Goal: Task Accomplishment & Management: Use online tool/utility

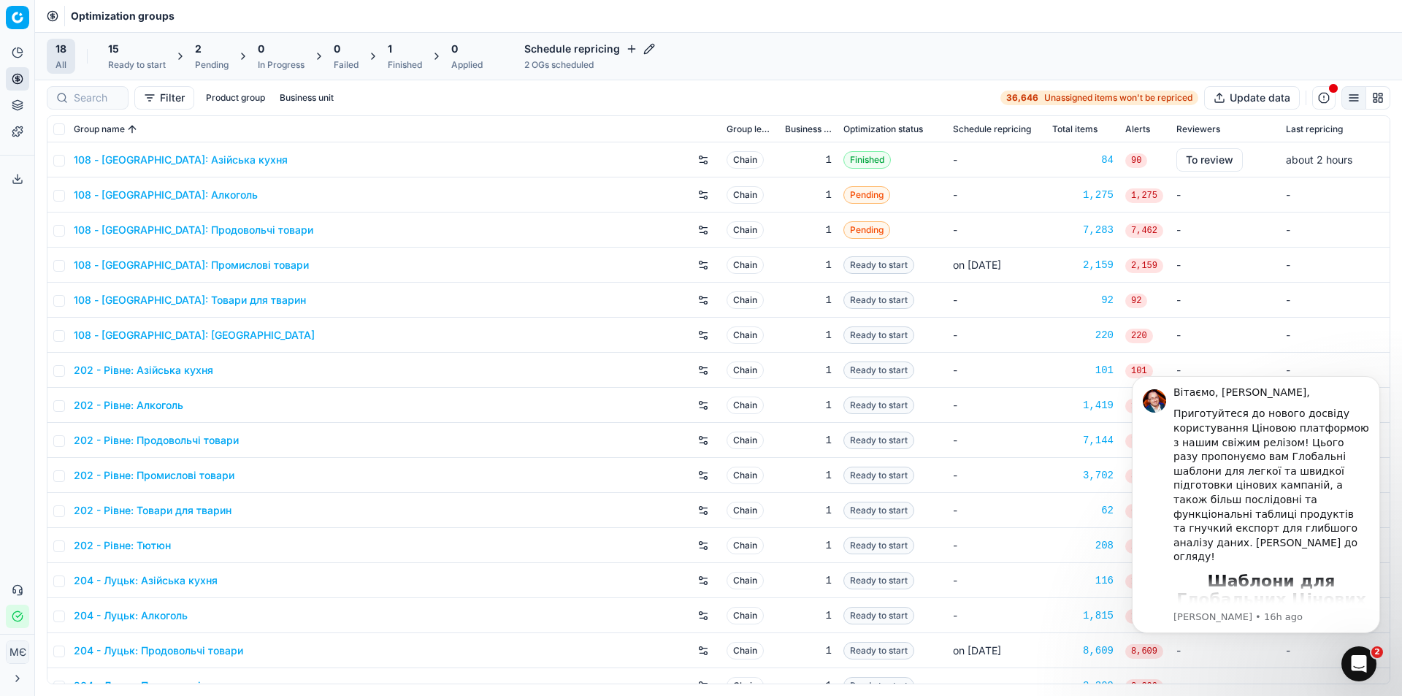
click at [1357, 665] on icon "Open Intercom Messenger" at bounding box center [1360, 664] width 24 height 24
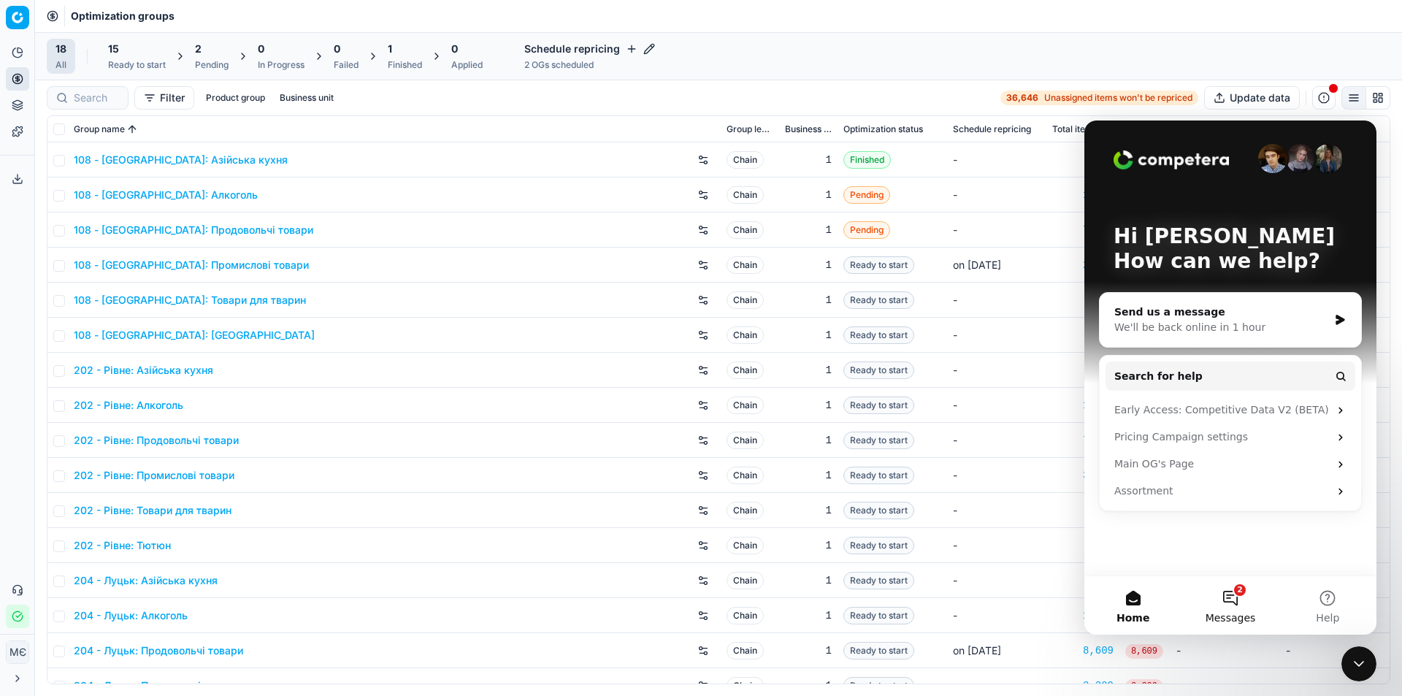
click at [1226, 600] on button "2 Messages" at bounding box center [1230, 605] width 97 height 58
click at [1133, 538] on div "Hi Марія 👋 How can we help? Send us a message We'll be back online in 1 hour Se…" at bounding box center [1231, 348] width 292 height 455
click at [1288, 548] on icon "Intercom messenger" at bounding box center [1292, 546] width 9 height 10
click at [1158, 565] on div "Hi Марія 👋 How can we help? Send us a message We'll be back online in 1 hour Se…" at bounding box center [1231, 348] width 292 height 455
click at [1148, 543] on div "Hi Марія 👋 How can we help? Send us a message We'll be back online in 1 hour Se…" at bounding box center [1231, 348] width 292 height 455
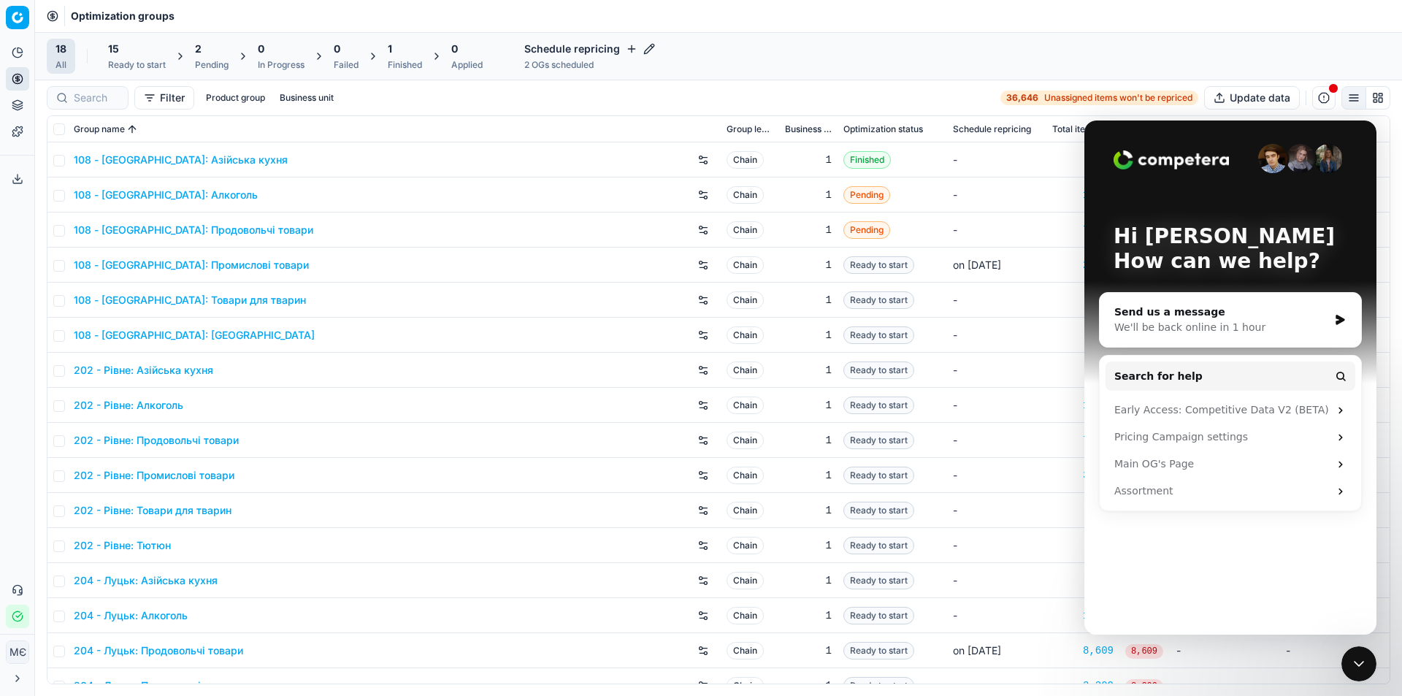
drag, startPoint x: 1031, startPoint y: 250, endPoint x: 5, endPoint y: 199, distance: 1027.5
click at [1031, 250] on td "on Aug 13" at bounding box center [996, 265] width 99 height 35
click at [1303, 159] on img "Intercom messenger" at bounding box center [1300, 158] width 29 height 29
click at [1131, 568] on div "Hi Марія 👋 How can we help? Send us a message We'll be back online in 1 hour Se…" at bounding box center [1231, 348] width 292 height 455
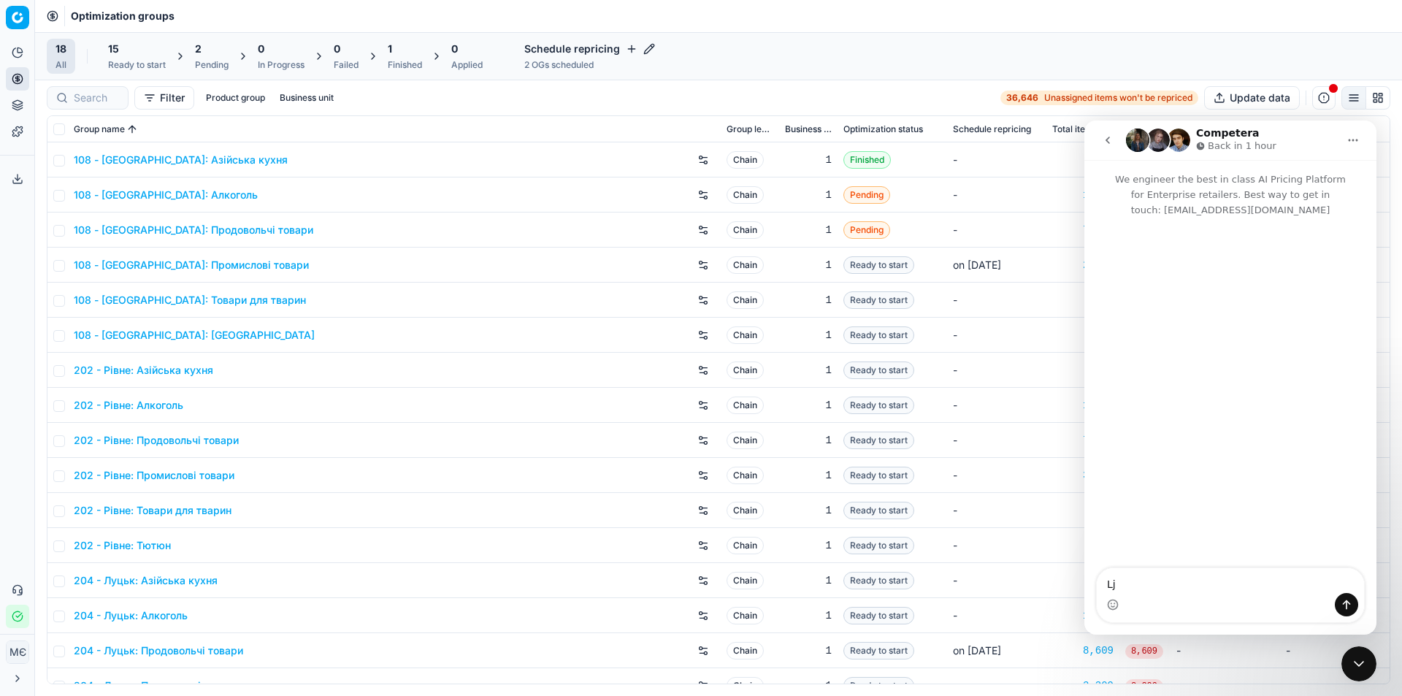
type textarea "L"
type textarea "Доброго ранку Допоможіть змінити мову на українську"
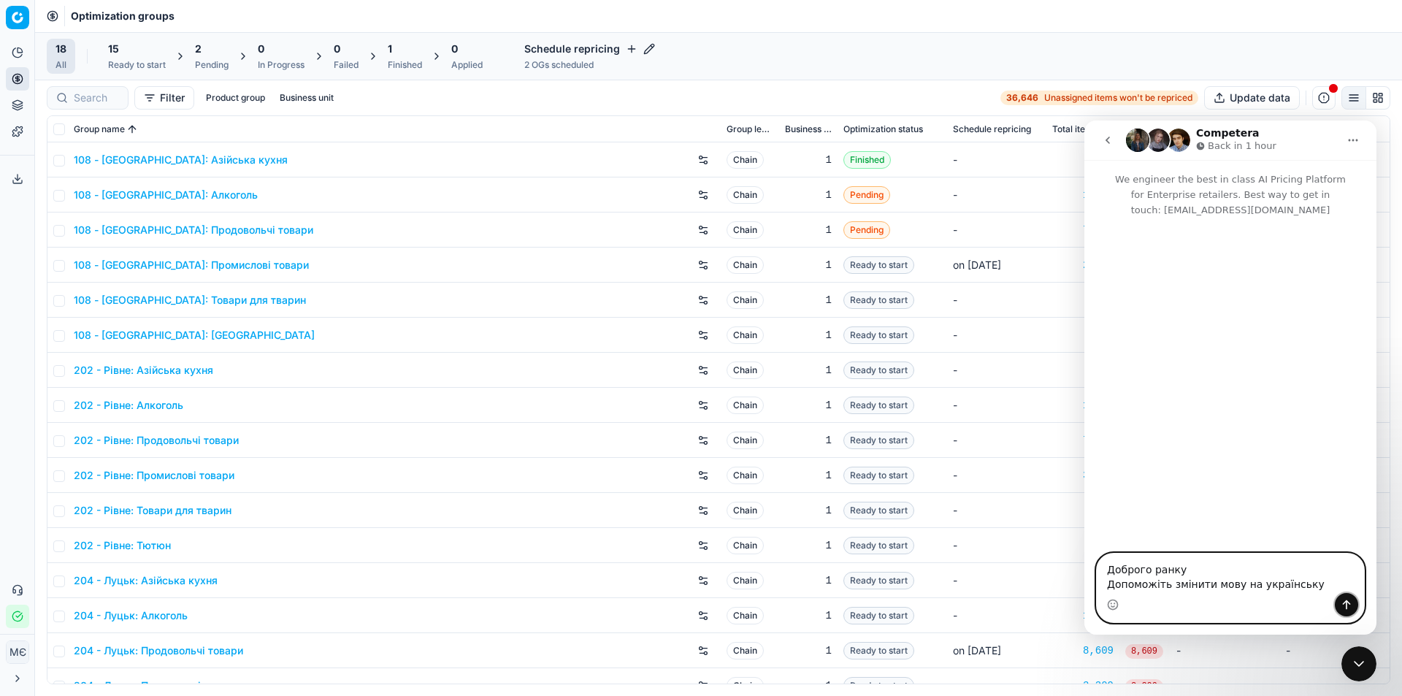
click at [1349, 605] on icon "Send a message…" at bounding box center [1347, 605] width 12 height 12
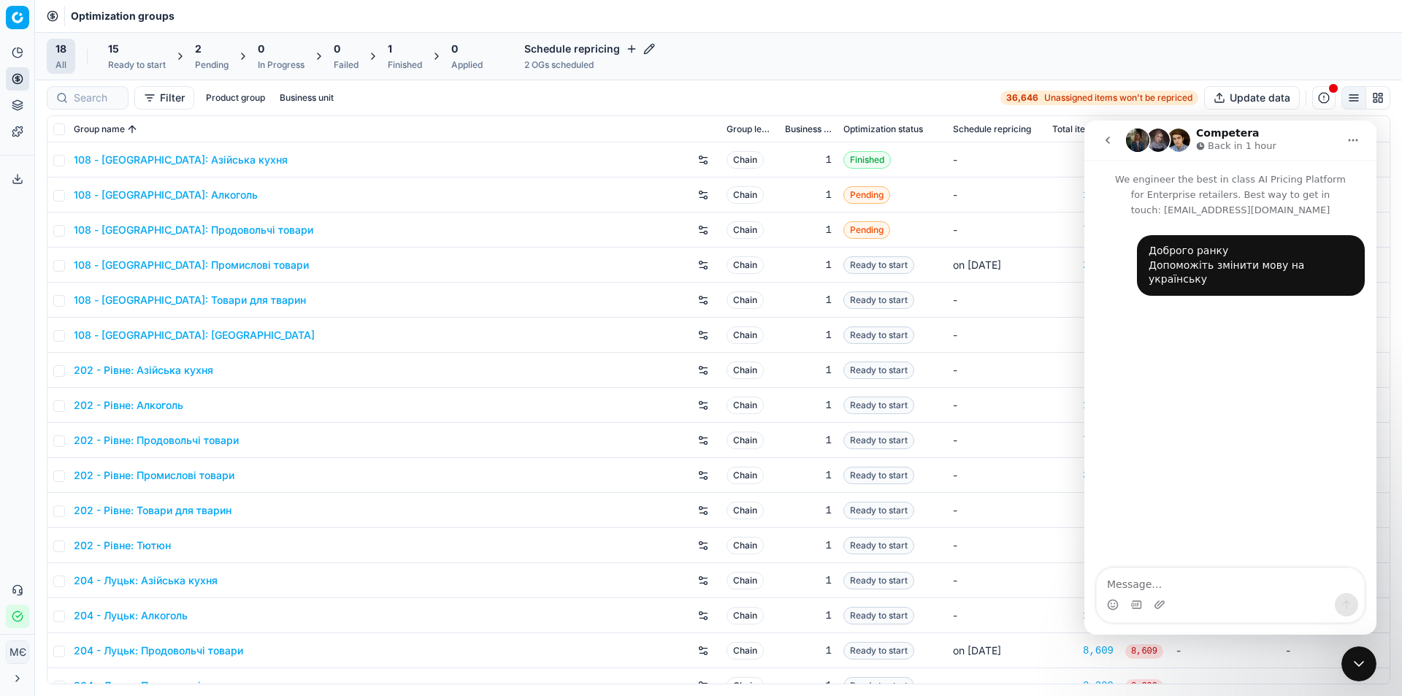
drag, startPoint x: 16, startPoint y: 179, endPoint x: 269, endPoint y: 18, distance: 299.5
click at [16, 179] on polyline at bounding box center [17, 179] width 5 height 2
click at [1353, 139] on icon "Home" at bounding box center [1354, 140] width 12 height 12
click at [706, 416] on div at bounding box center [701, 339] width 687 height 156
click at [117, 55] on div "Export service Looks like there are no "Exports" yet You will see all your expo…" at bounding box center [701, 348] width 1402 height 696
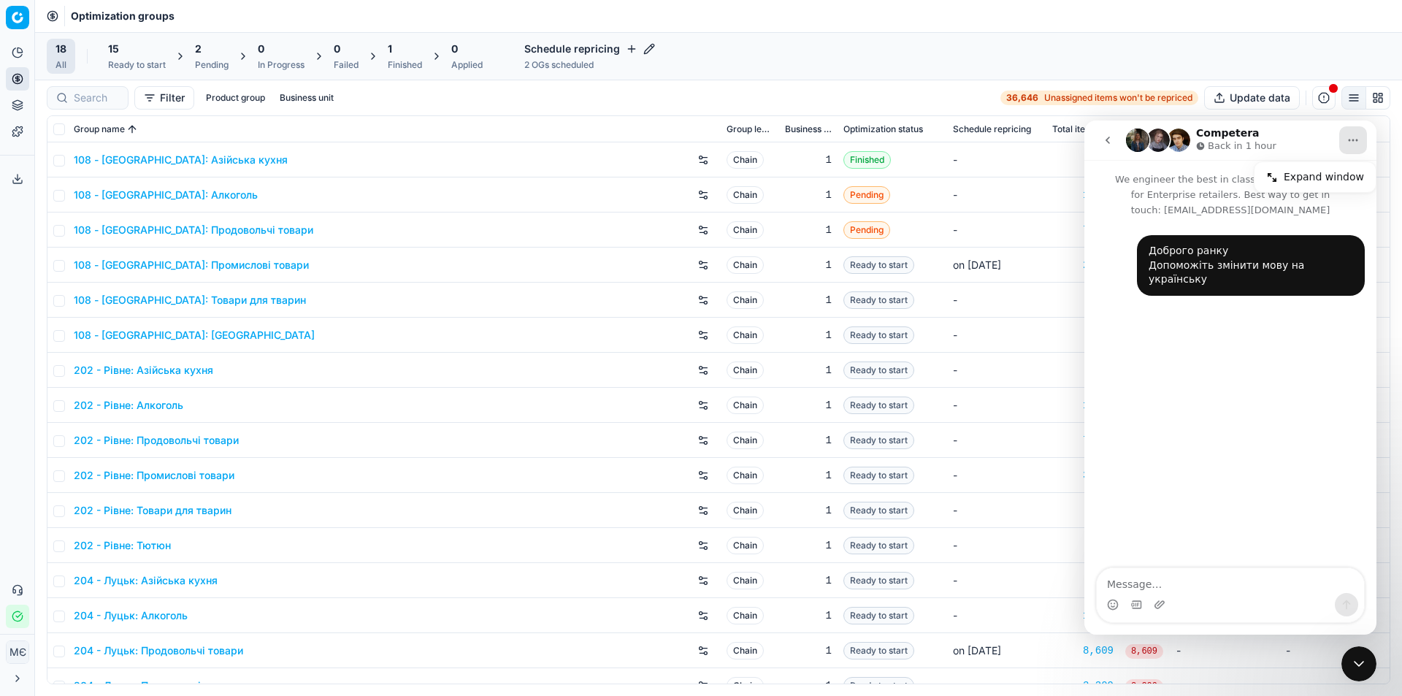
click at [117, 55] on div "Export service Looks like there are no "Exports" yet You will see all your expo…" at bounding box center [701, 348] width 1402 height 696
click at [64, 66] on div "Export service Looks like there are no "Exports" yet You will see all your expo…" at bounding box center [701, 348] width 1402 height 696
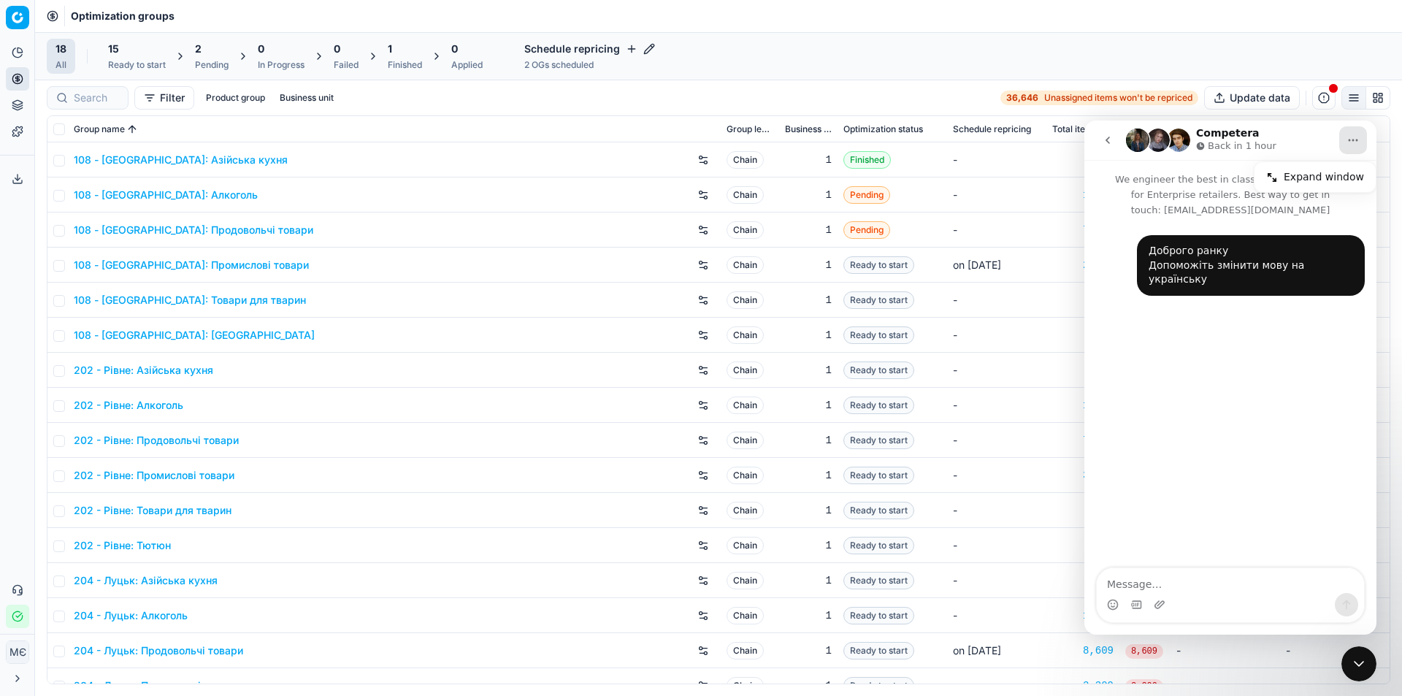
click at [112, 161] on div "Export service Looks like there are no "Exports" yet You will see all your expo…" at bounding box center [701, 348] width 1402 height 696
click at [1067, 527] on div "Export service Looks like there are no "Exports" yet You will see all your expo…" at bounding box center [701, 348] width 1402 height 696
click at [1058, 597] on div "Export service Looks like there are no "Exports" yet You will see all your expo…" at bounding box center [701, 348] width 1402 height 696
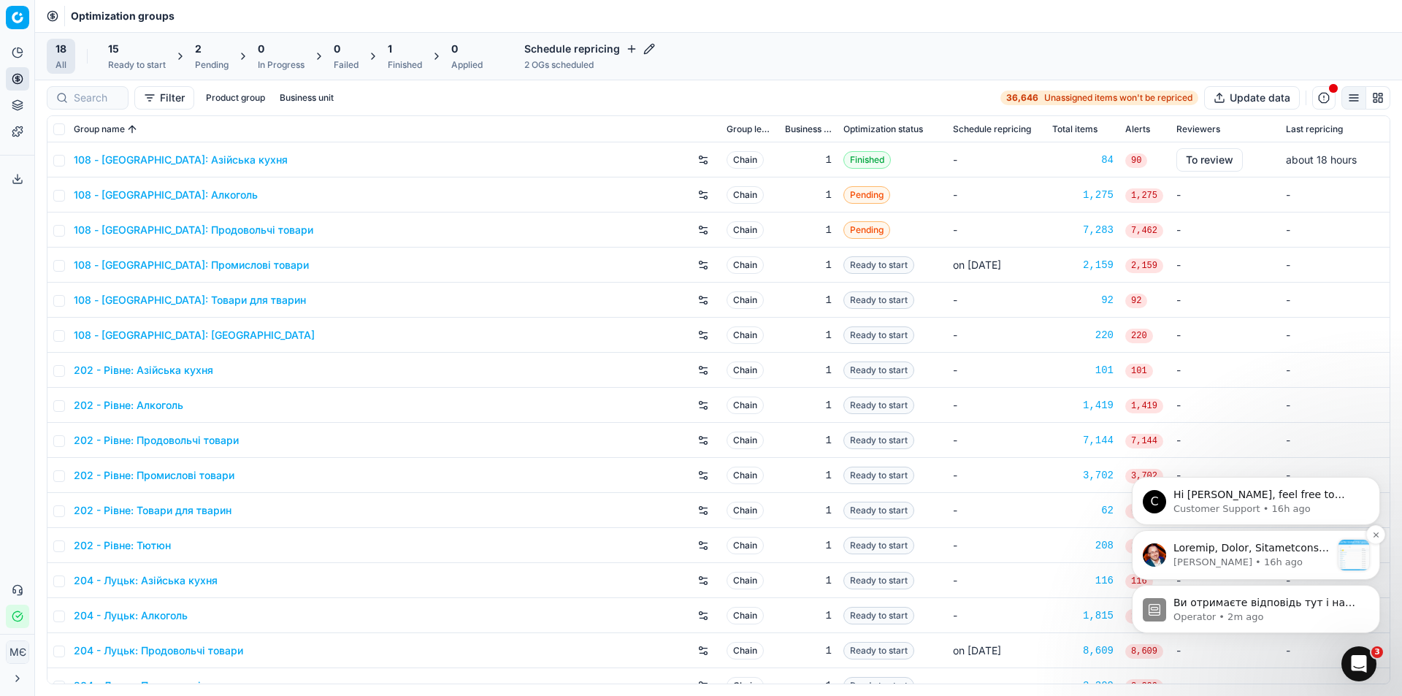
click at [1276, 556] on p "[PERSON_NAME] • 16h ago" at bounding box center [1253, 562] width 158 height 13
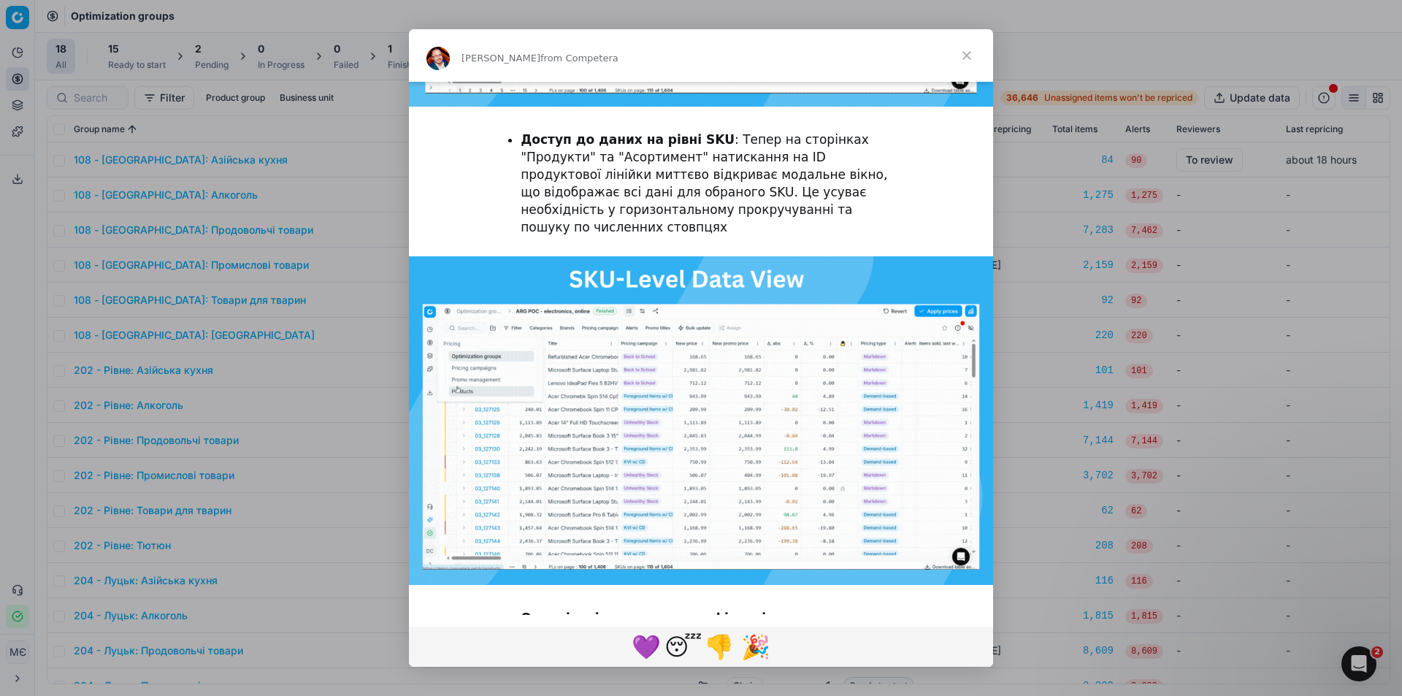
scroll to position [2651, 0]
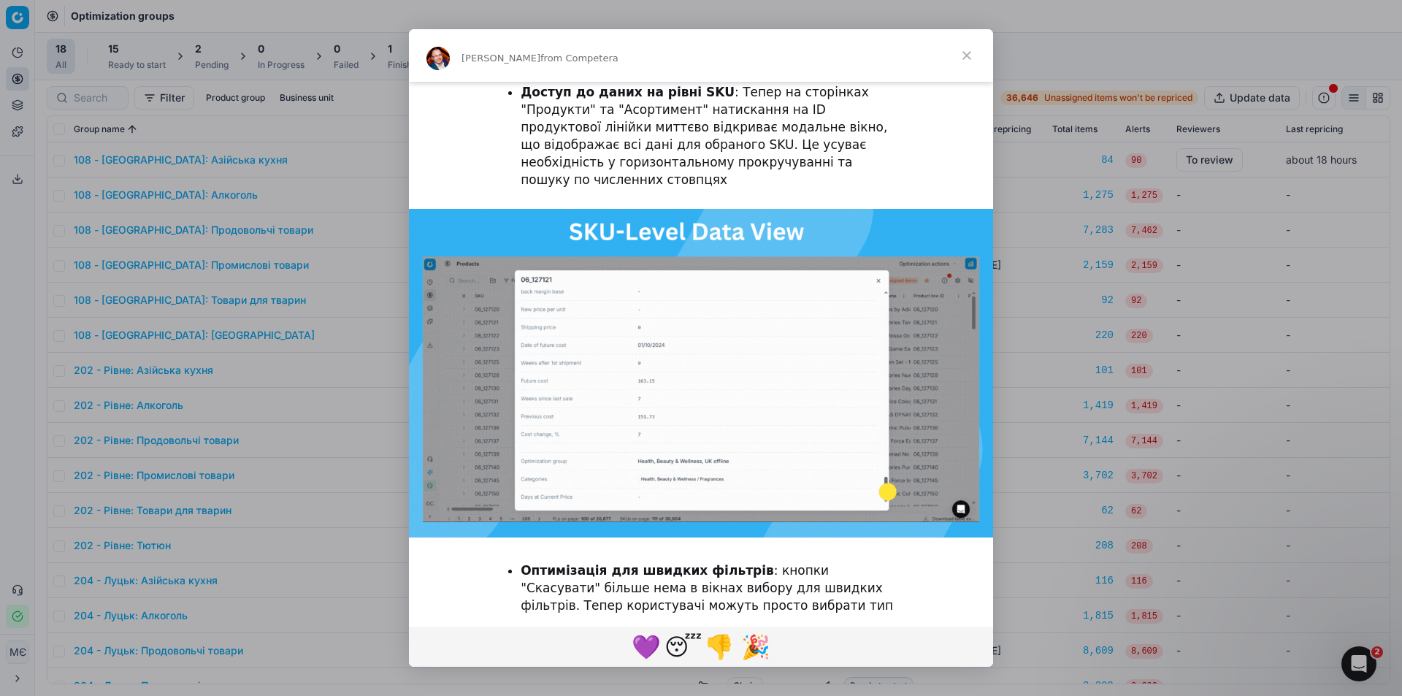
click at [966, 55] on span "Close" at bounding box center [967, 55] width 53 height 53
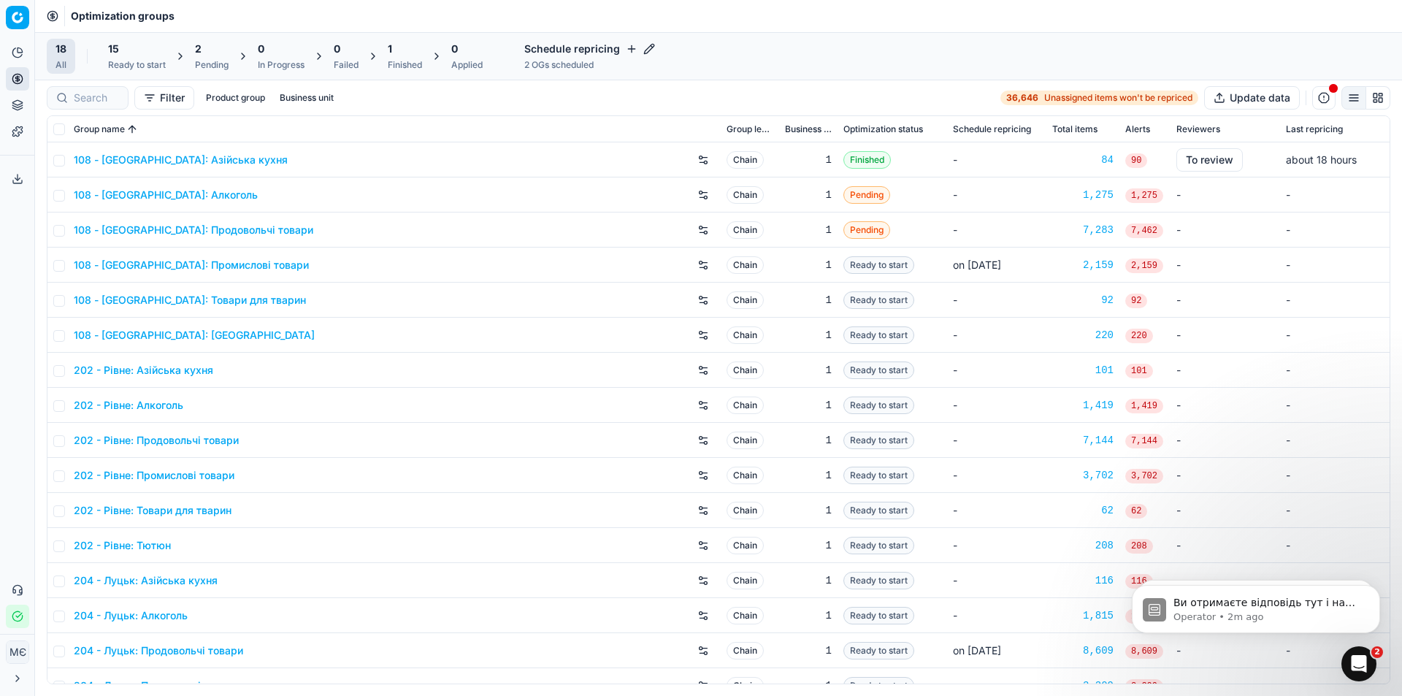
scroll to position [0, 0]
click at [1357, 666] on icon "Open Intercom Messenger" at bounding box center [1359, 664] width 10 height 12
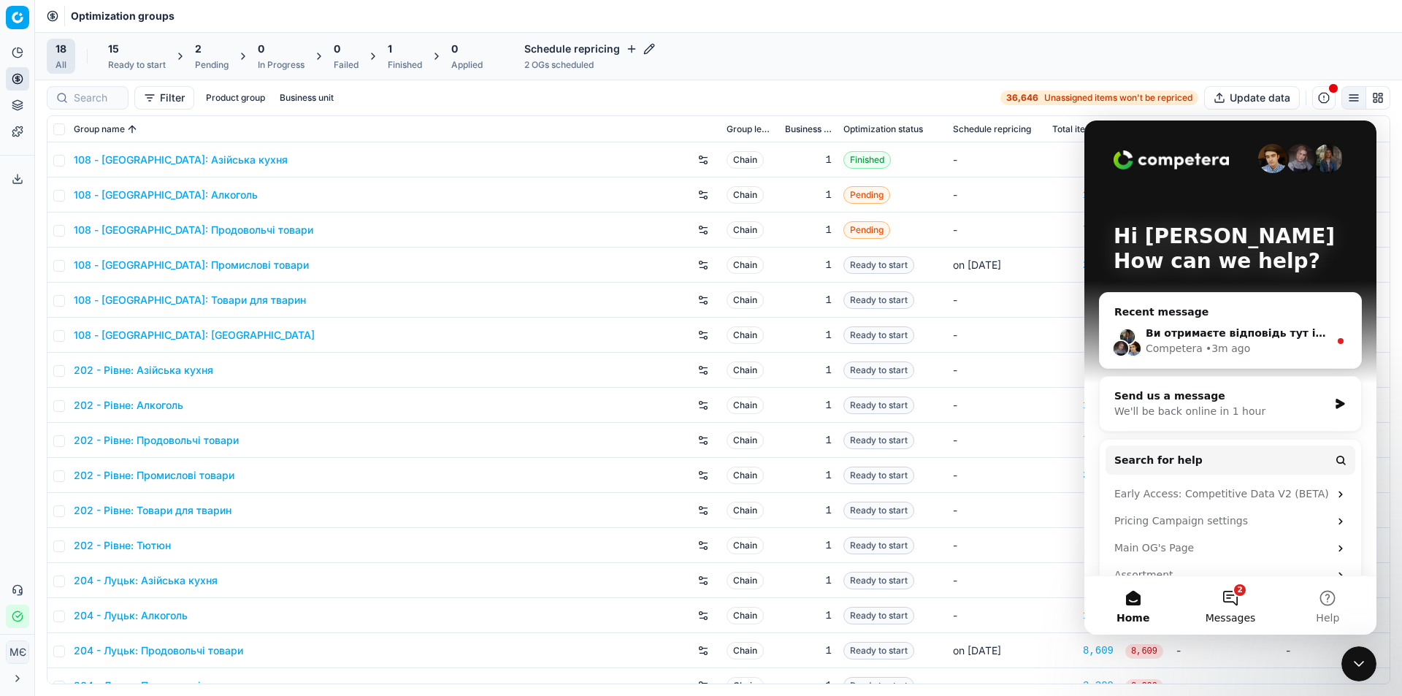
click at [1230, 596] on button "2 Messages" at bounding box center [1230, 605] width 97 height 58
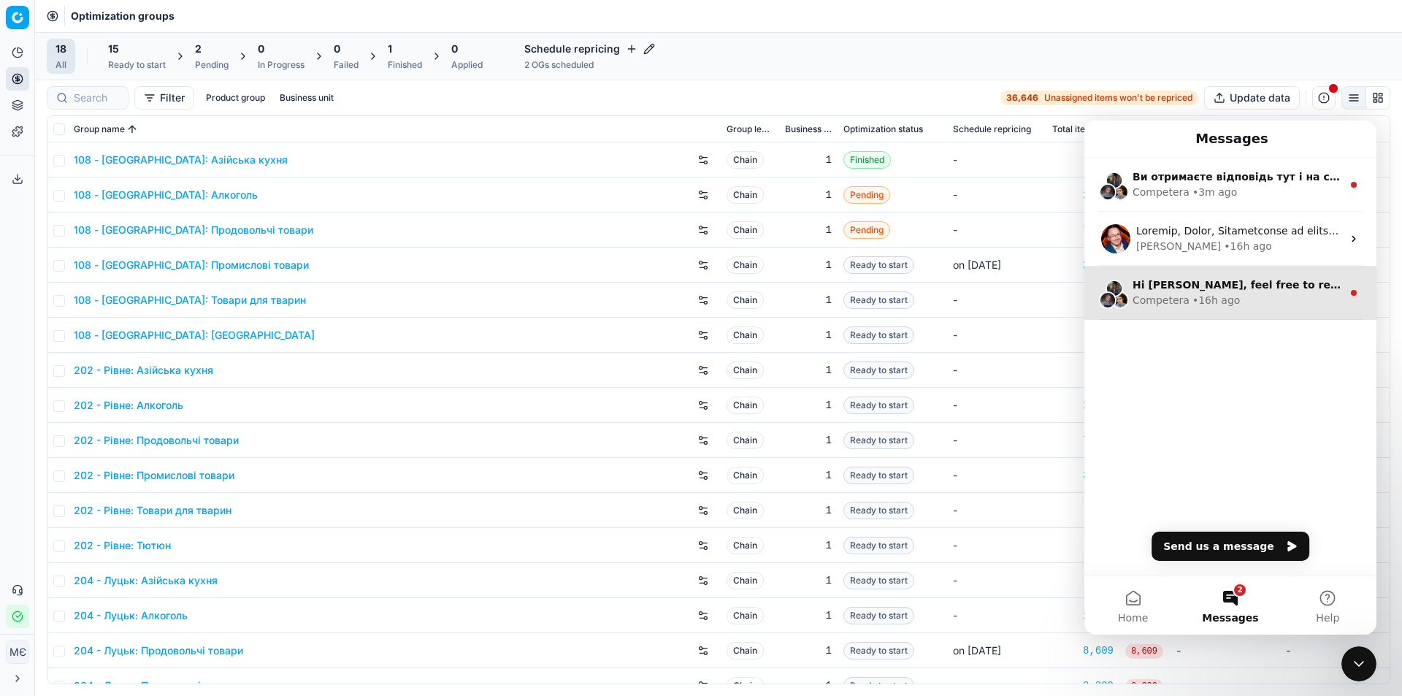
click at [1238, 290] on span "Hi [PERSON_NAME], feel free to reach out to Customer Support Team if you need a…" at bounding box center [1413, 285] width 560 height 12
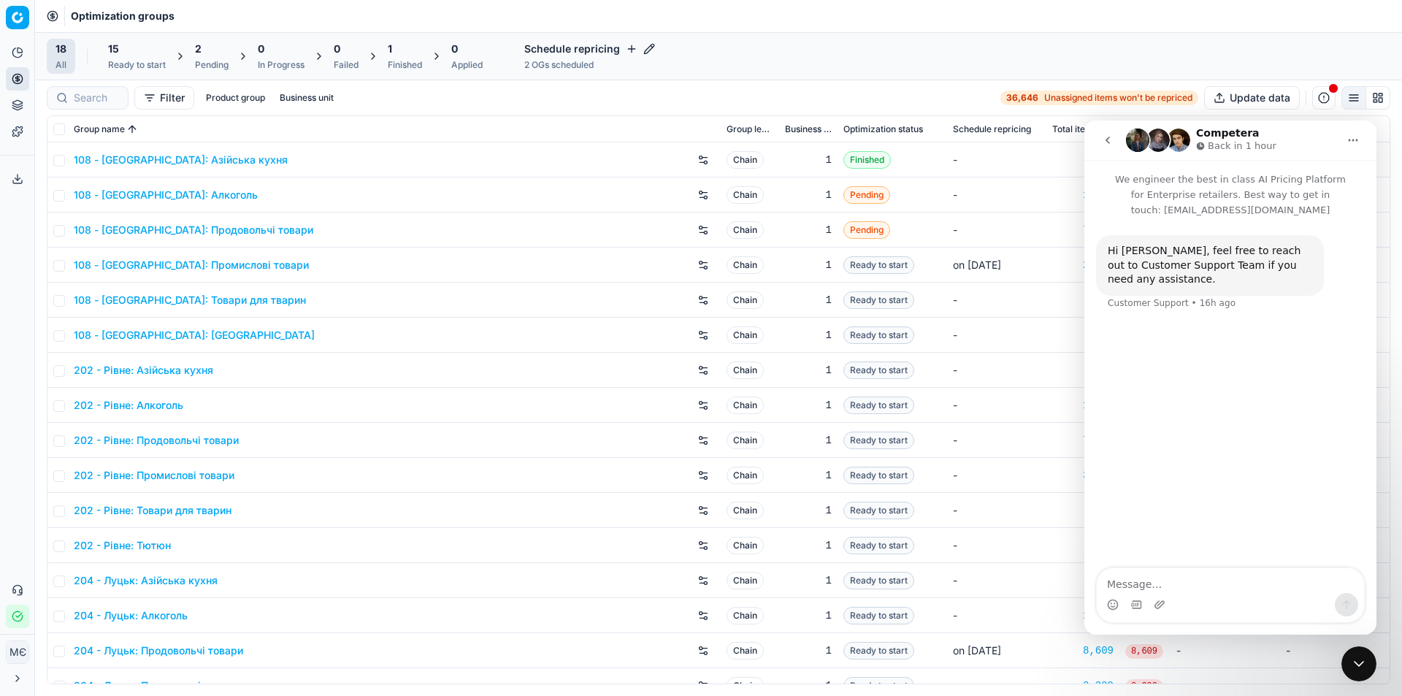
click at [1109, 138] on icon "go back" at bounding box center [1108, 140] width 4 height 7
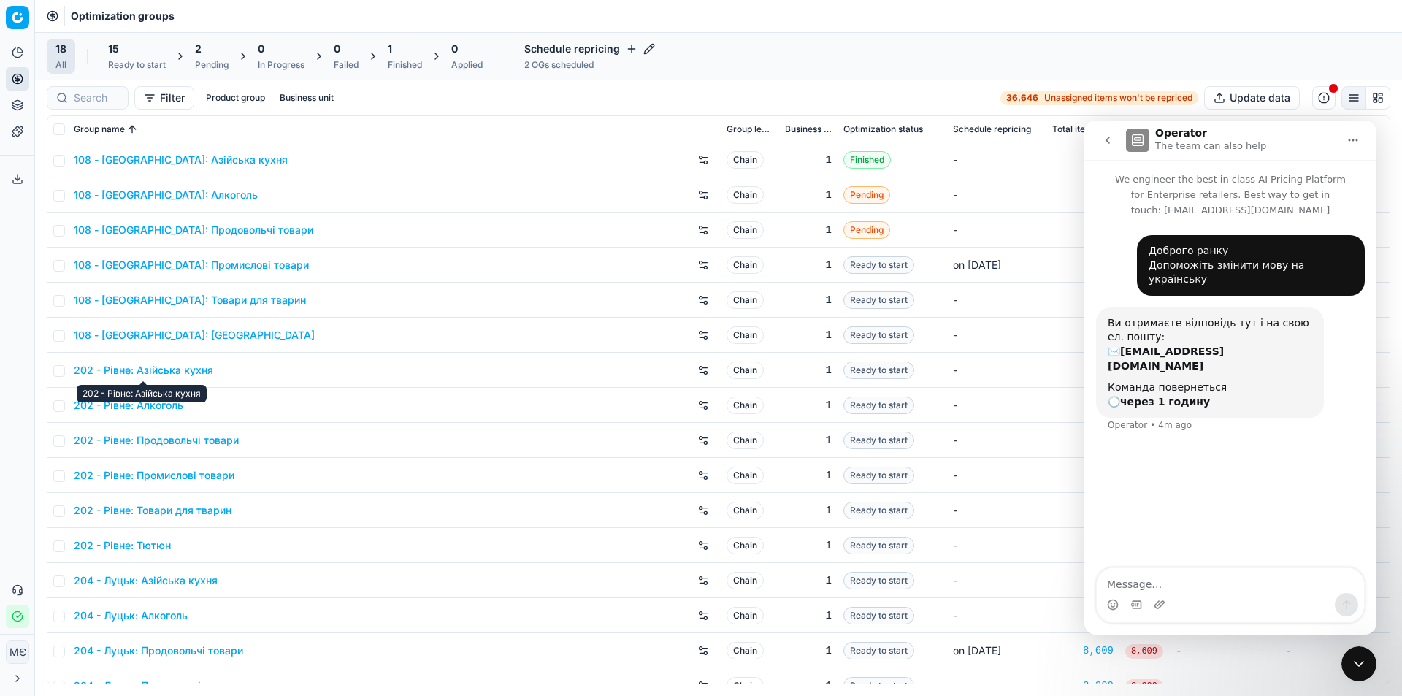
click at [109, 369] on link "202 - Рівне: Азійська кухня" at bounding box center [144, 370] width 140 height 15
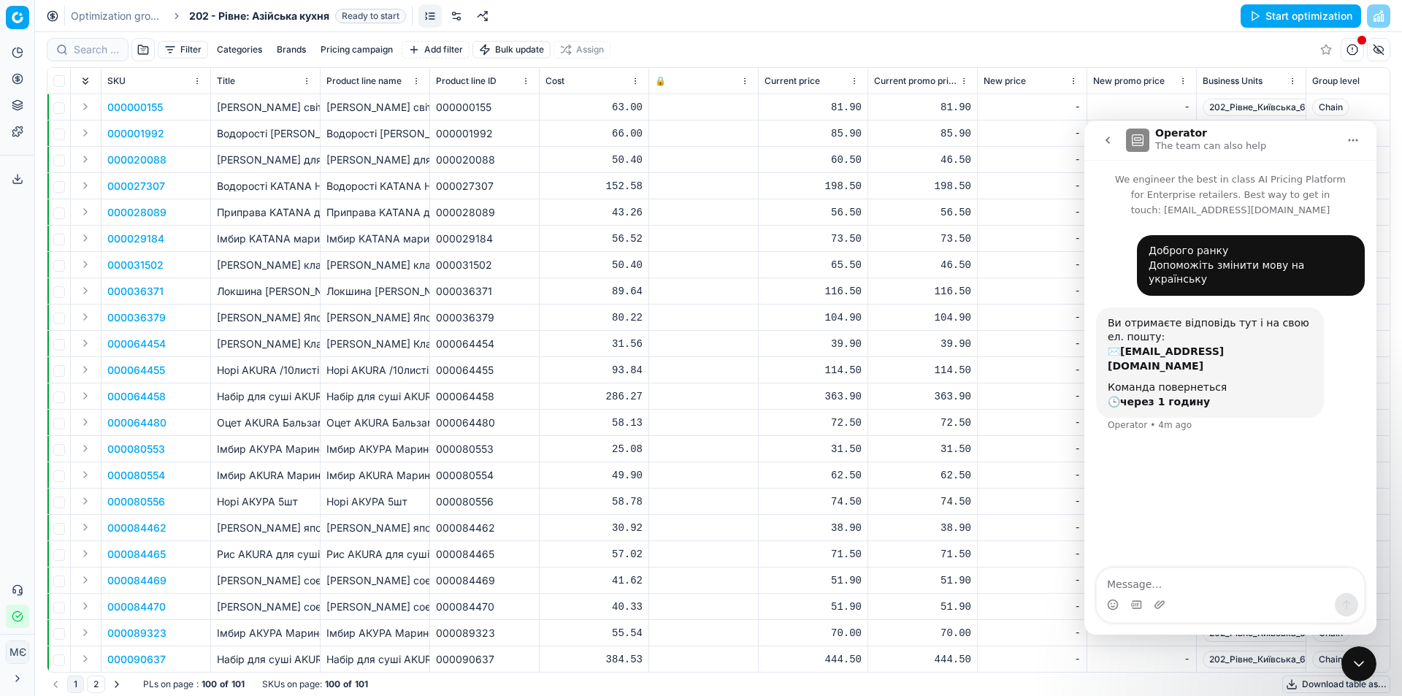
click at [1364, 661] on icon "Close Intercom Messenger" at bounding box center [1360, 664] width 18 height 18
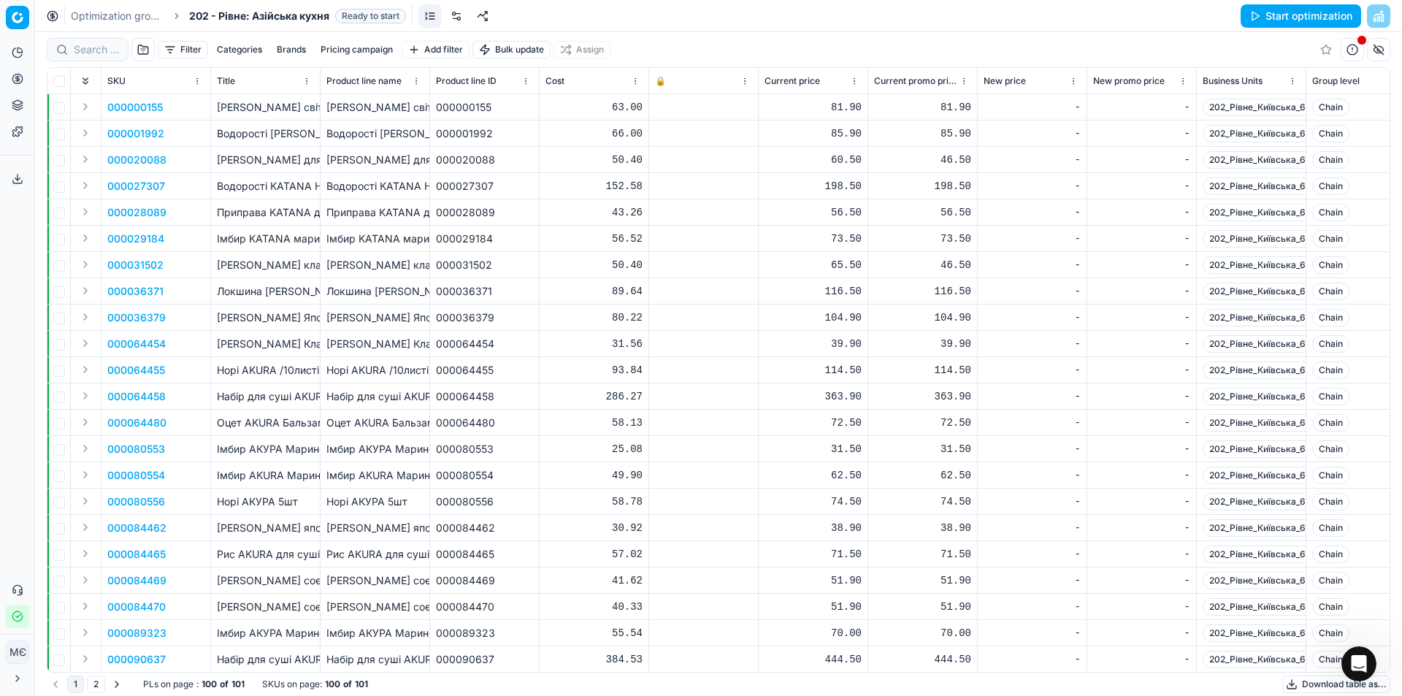
click at [1359, 661] on icon "Open Intercom Messenger" at bounding box center [1360, 664] width 24 height 24
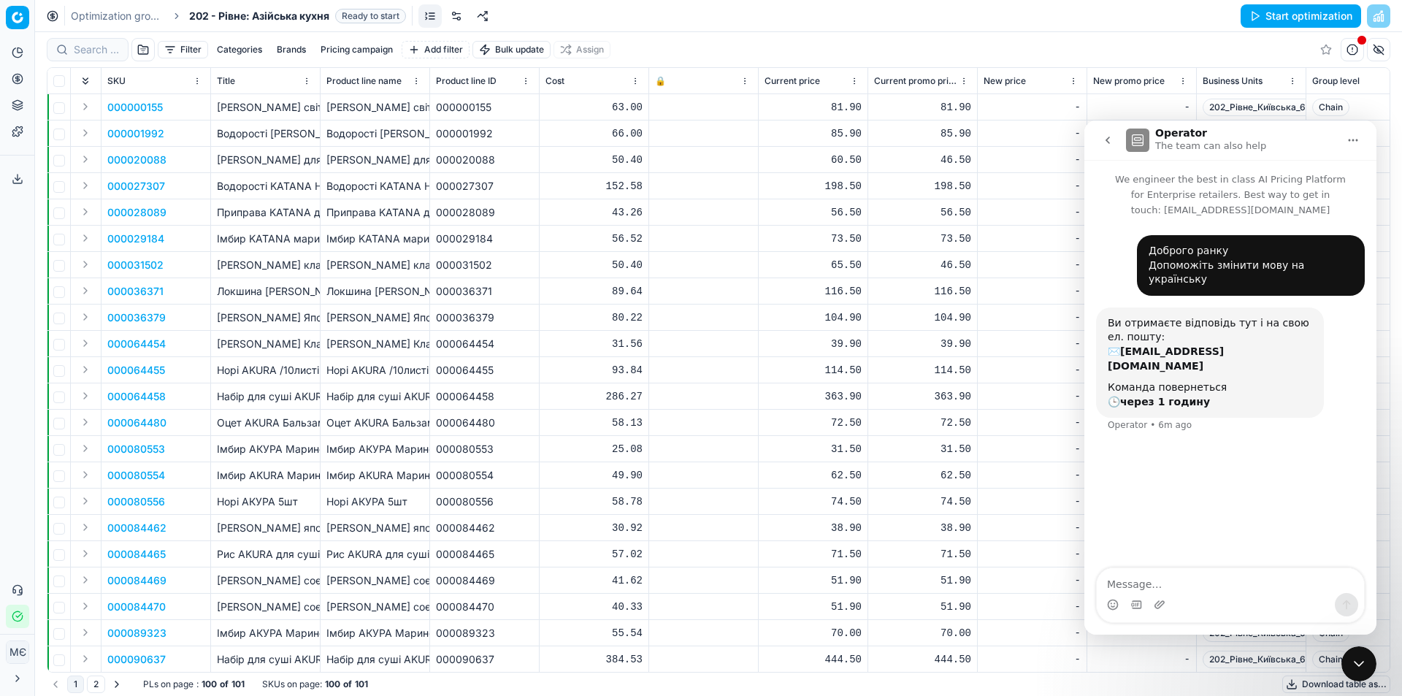
click at [1362, 665] on icon "Close Intercom Messenger" at bounding box center [1359, 664] width 10 height 6
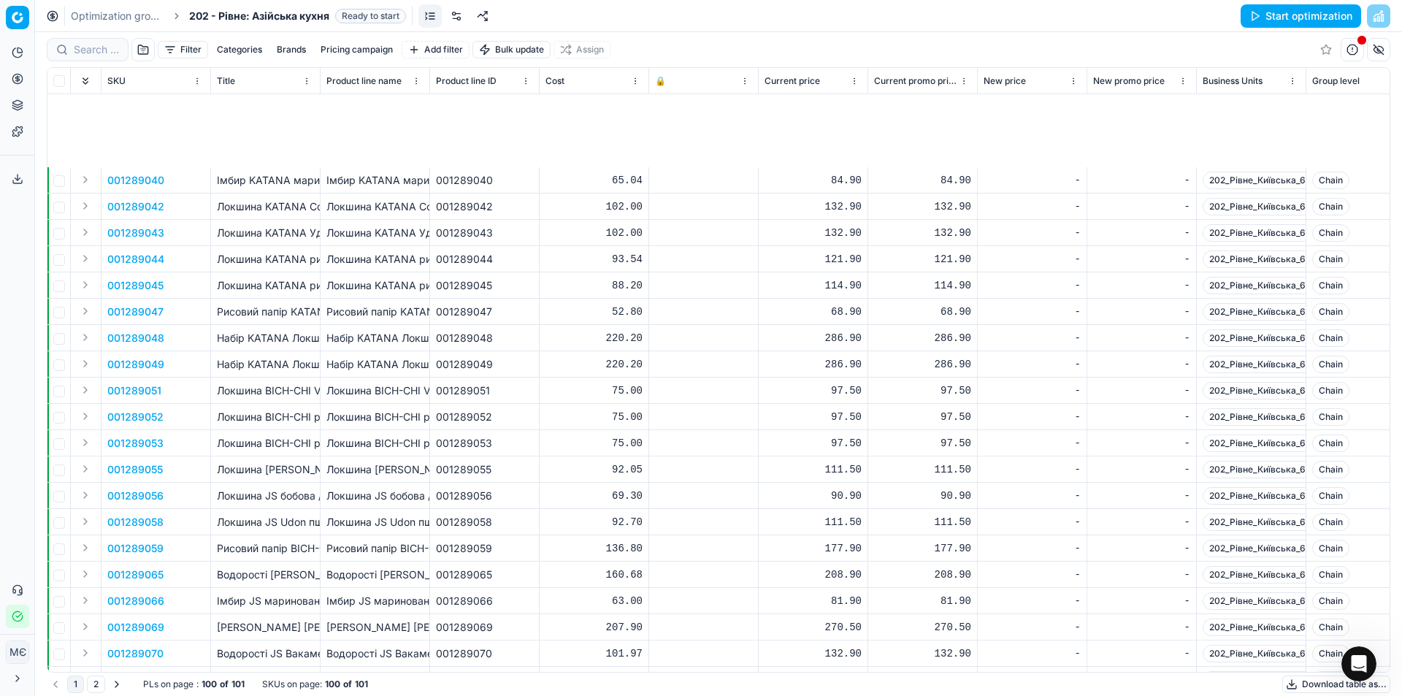
scroll to position [2063, 0]
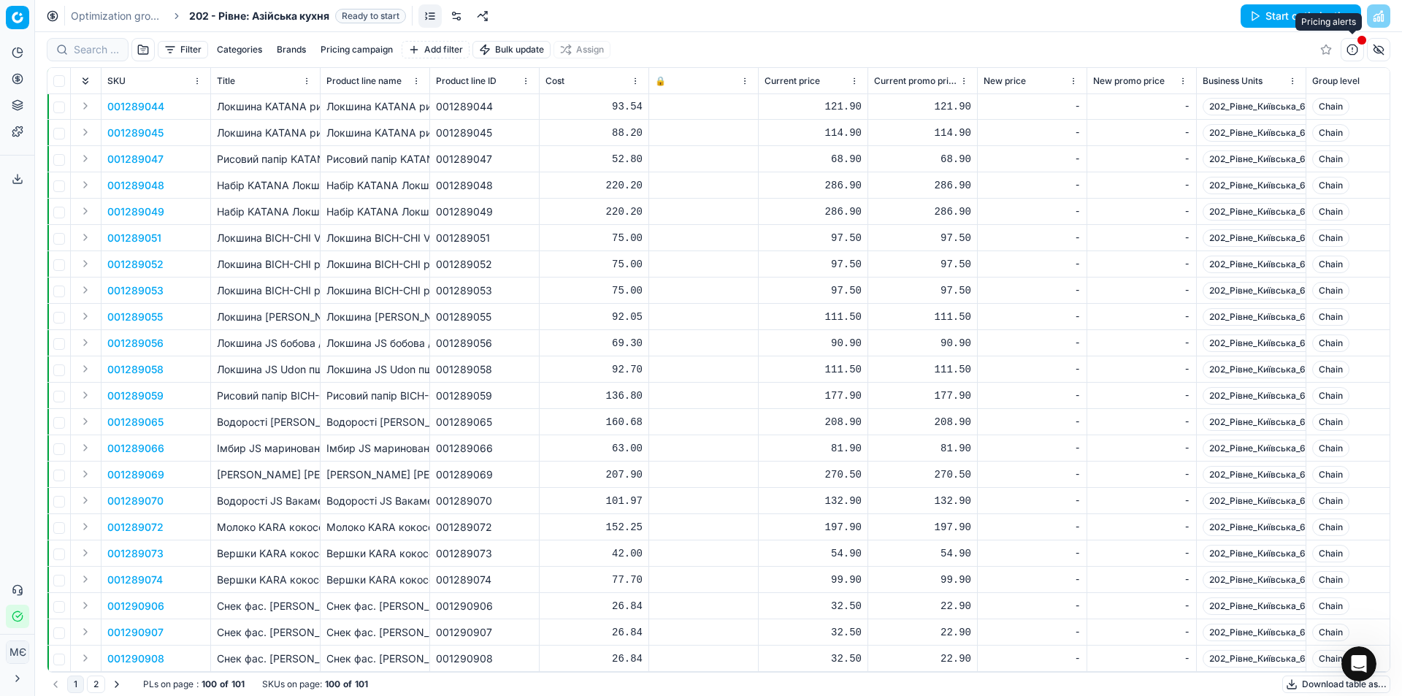
click at [1348, 52] on button "button" at bounding box center [1352, 49] width 23 height 23
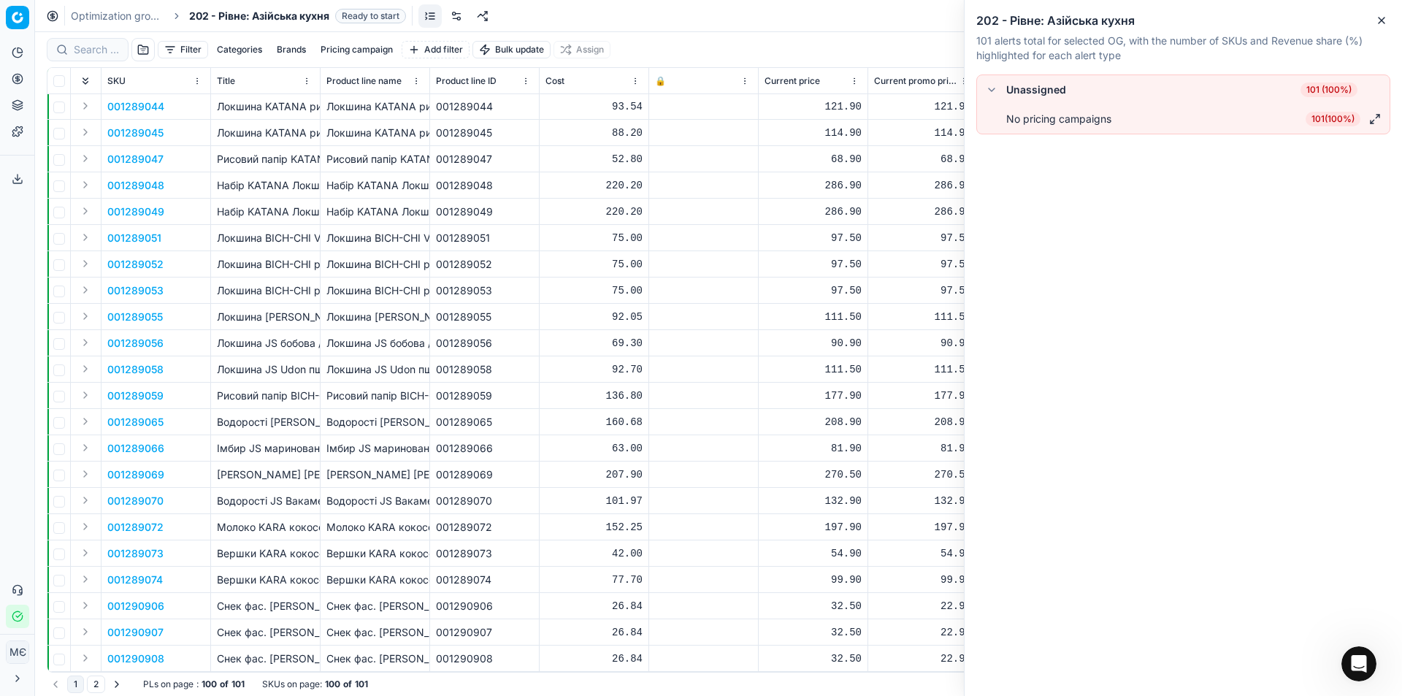
click at [1334, 116] on span "101 ( 100% )" at bounding box center [1333, 119] width 55 height 15
click at [1381, 18] on icon "button" at bounding box center [1382, 21] width 12 height 12
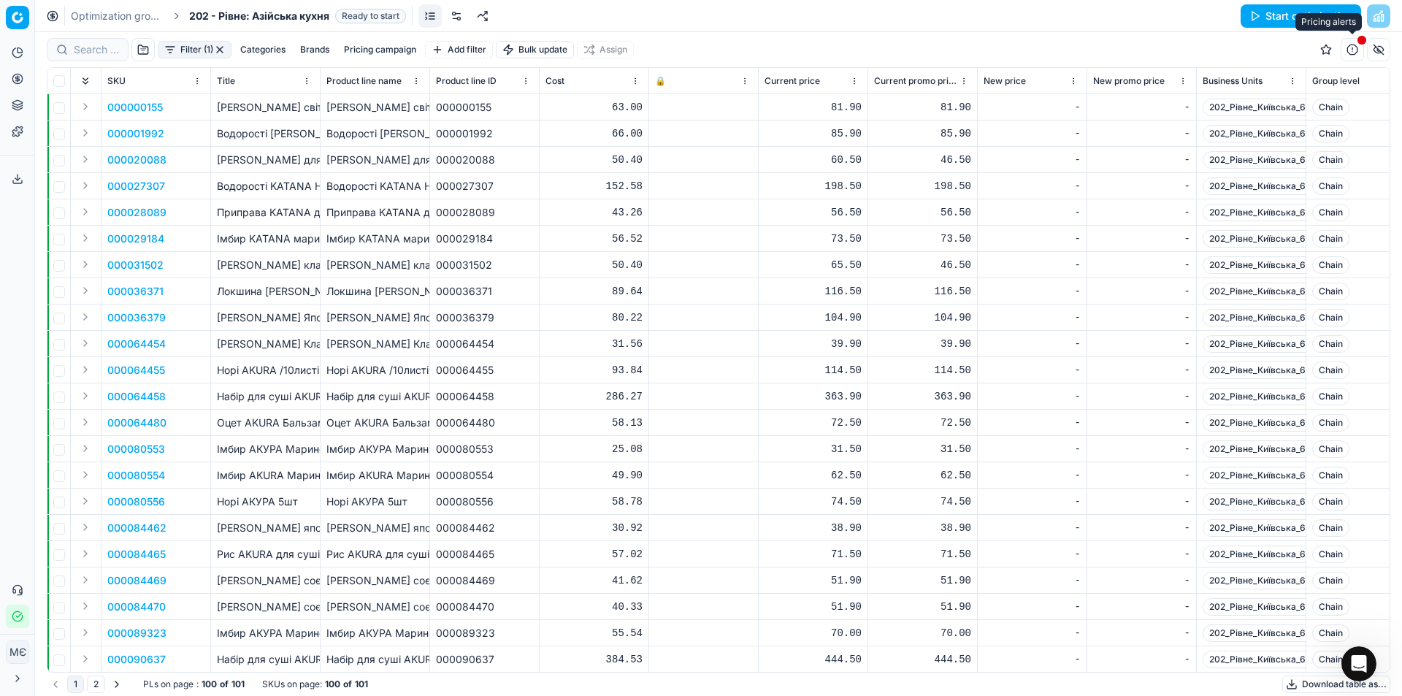
click at [1353, 50] on button "button" at bounding box center [1352, 49] width 23 height 23
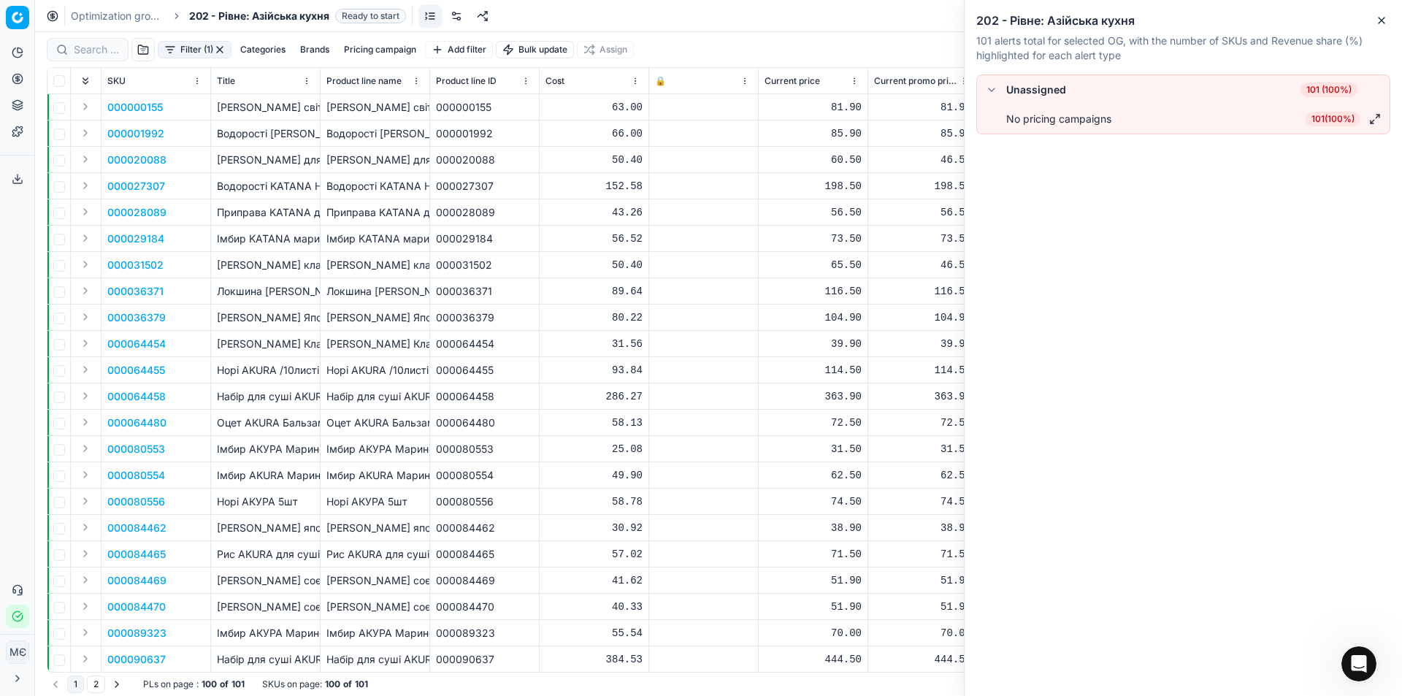
click at [1375, 120] on button "button" at bounding box center [1376, 119] width 18 height 18
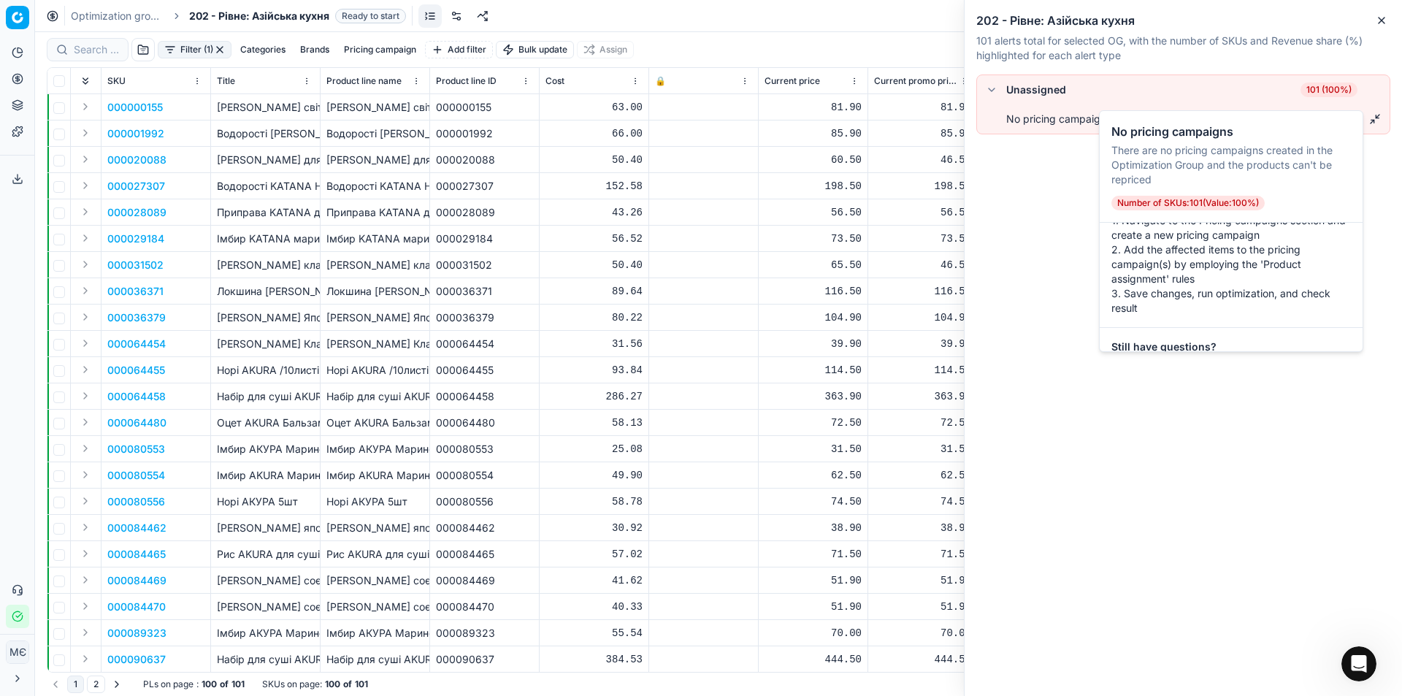
scroll to position [74, 0]
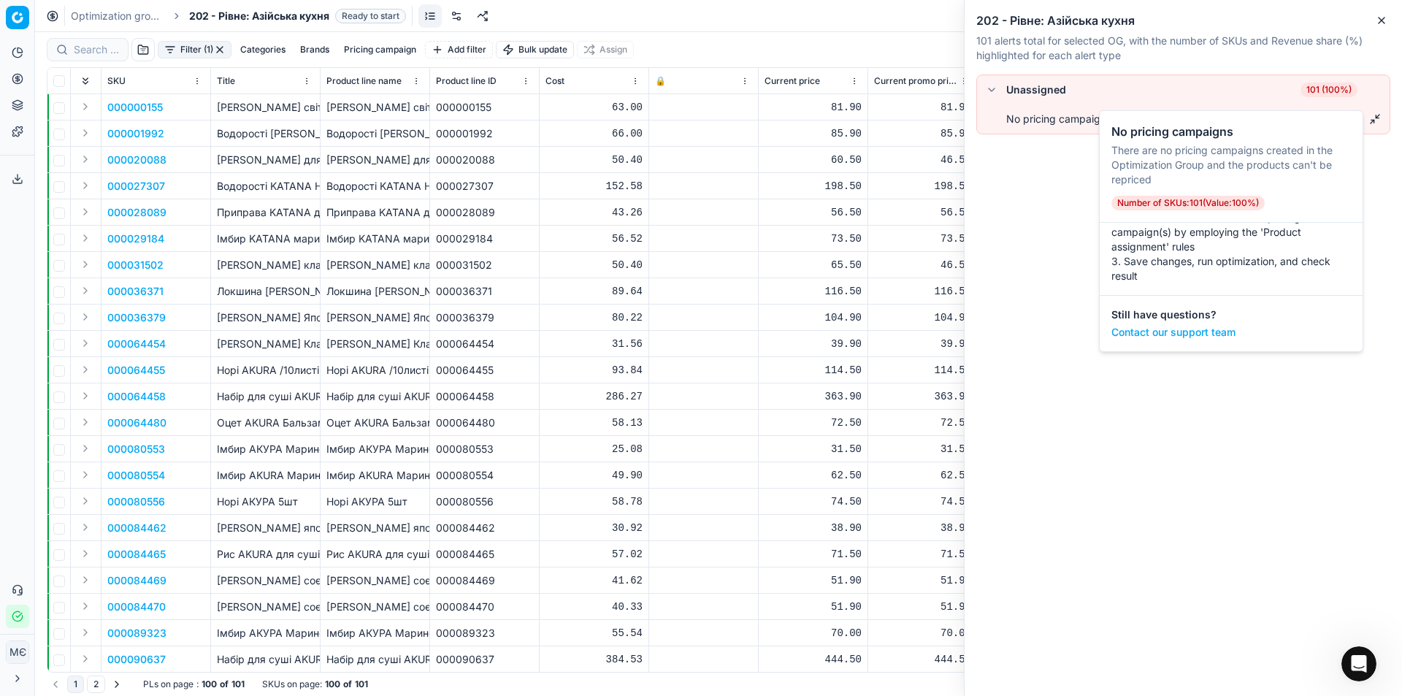
click at [1364, 663] on icon "Open Intercom Messenger" at bounding box center [1360, 664] width 24 height 24
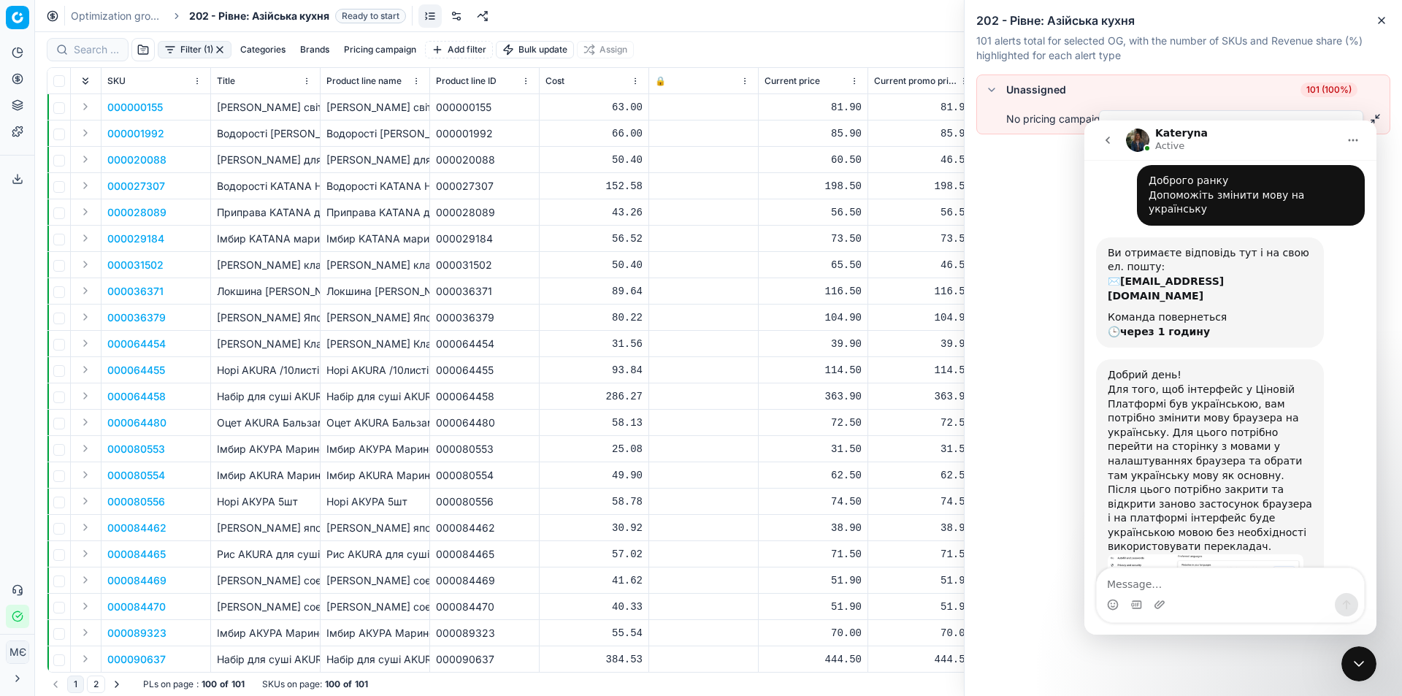
scroll to position [129, 0]
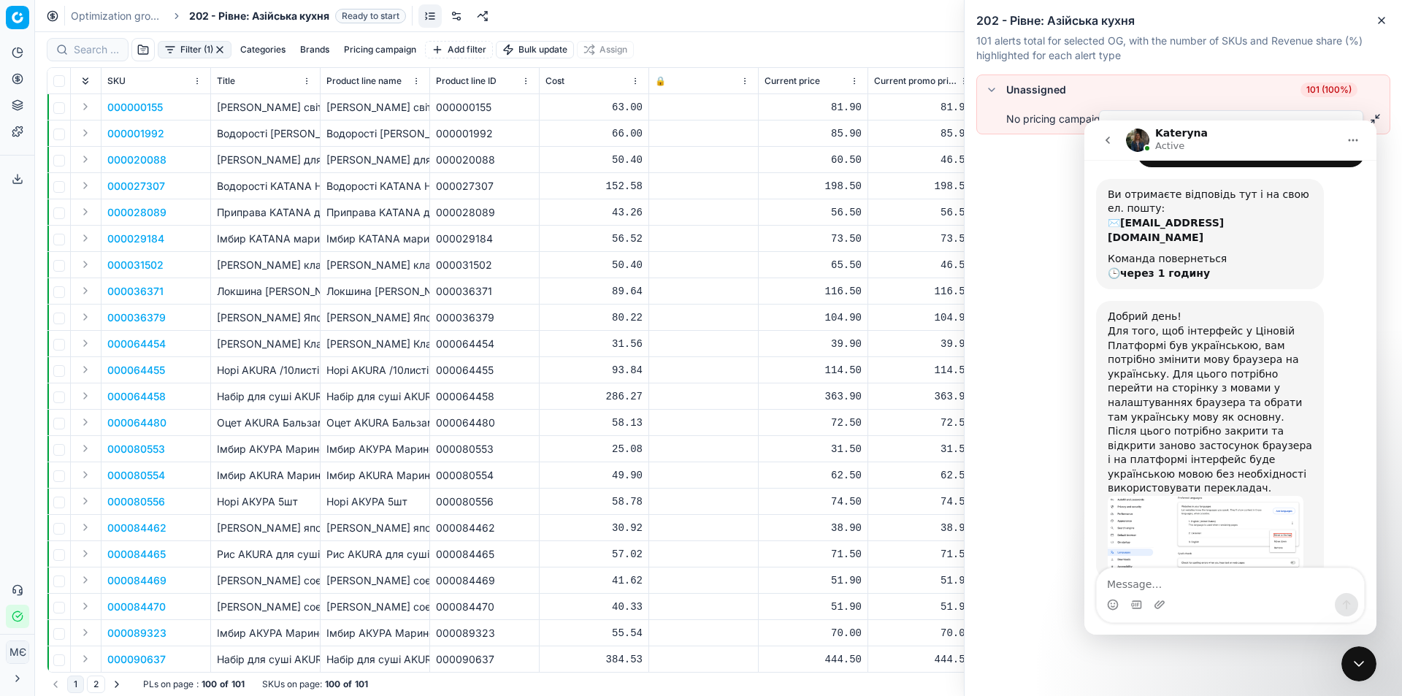
click at [1218, 496] on img "Kateryna says…" at bounding box center [1206, 533] width 196 height 75
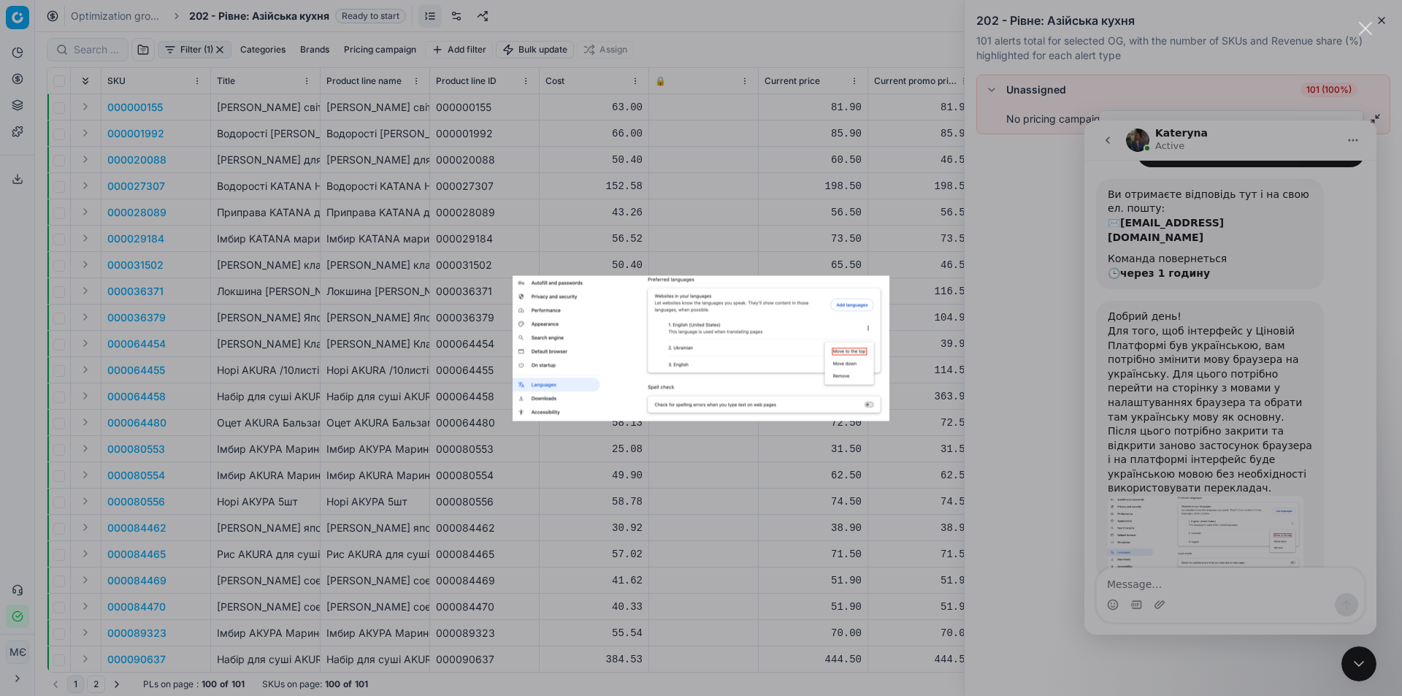
scroll to position [0, 0]
click at [925, 267] on div "Intercom messenger" at bounding box center [701, 348] width 1402 height 696
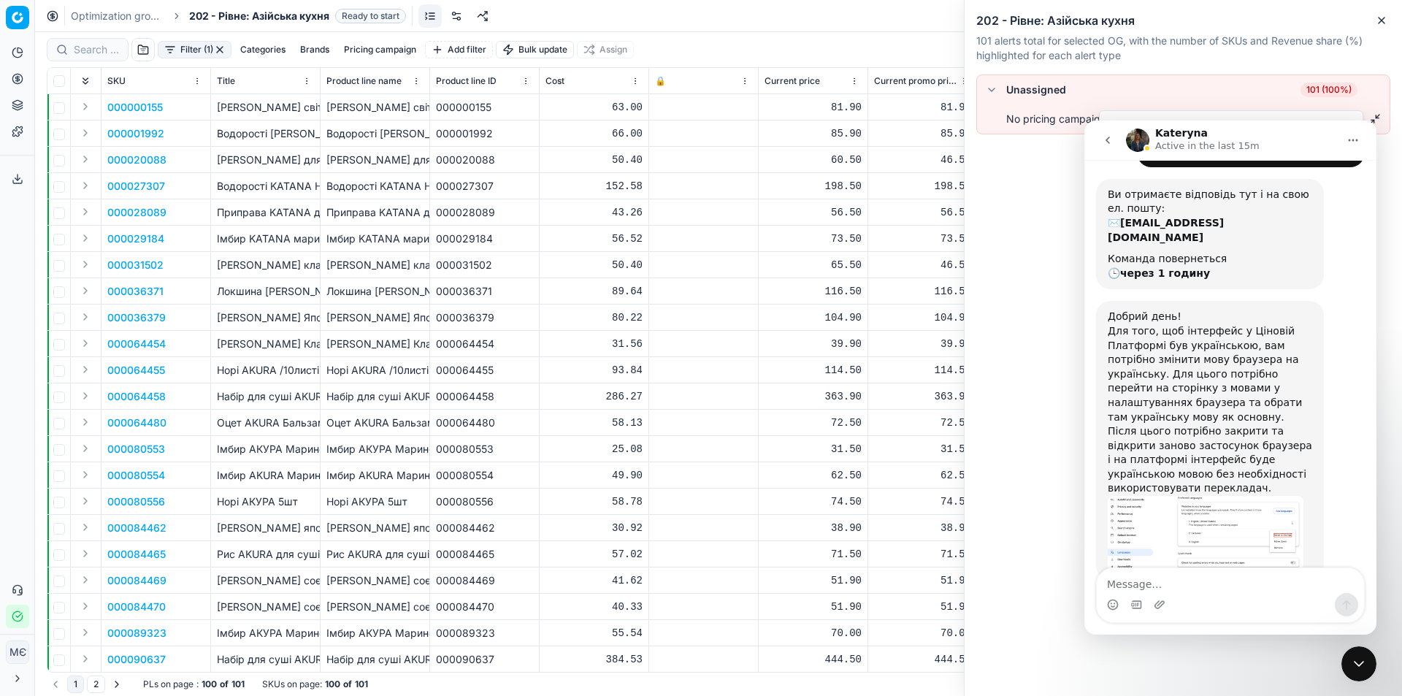
click at [14, 20] on html "Pricing platform Analytics Pricing Product portfolio Templates Export service 0…" at bounding box center [701, 348] width 1402 height 696
click at [72, 159] on html "Pricing platform Analytics Pricing Product portfolio Templates Export service 0…" at bounding box center [701, 348] width 1402 height 696
click at [15, 53] on icon at bounding box center [18, 53] width 12 height 12
click at [17, 179] on icon at bounding box center [18, 179] width 12 height 12
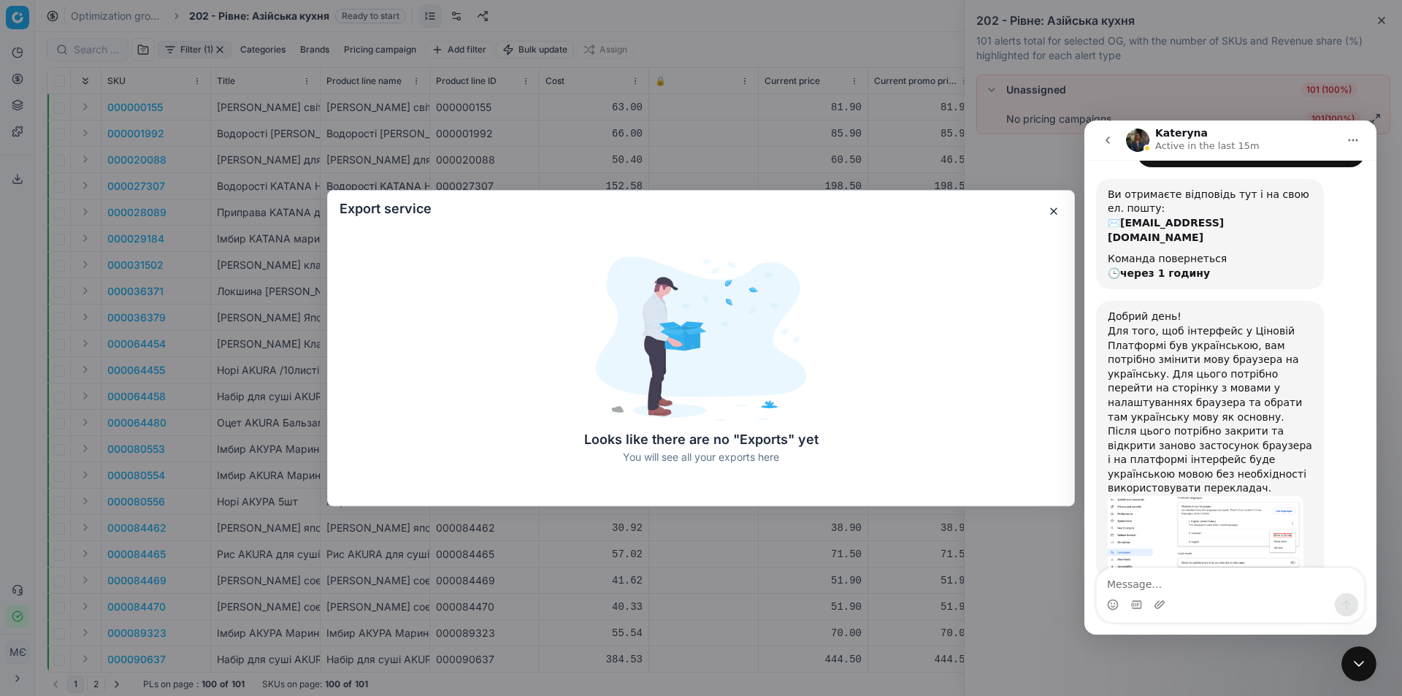
click at [1053, 214] on button "button" at bounding box center [1054, 211] width 18 height 18
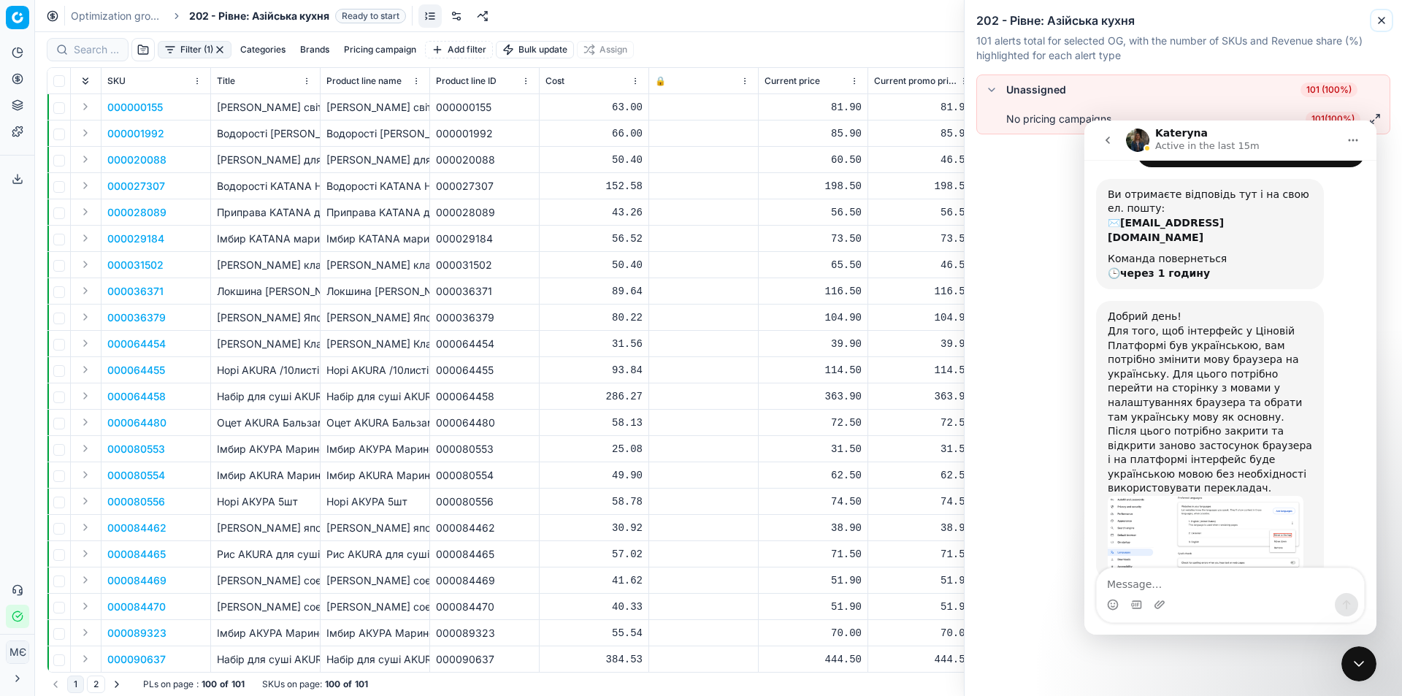
click at [1382, 17] on icon "button" at bounding box center [1382, 21] width 12 height 12
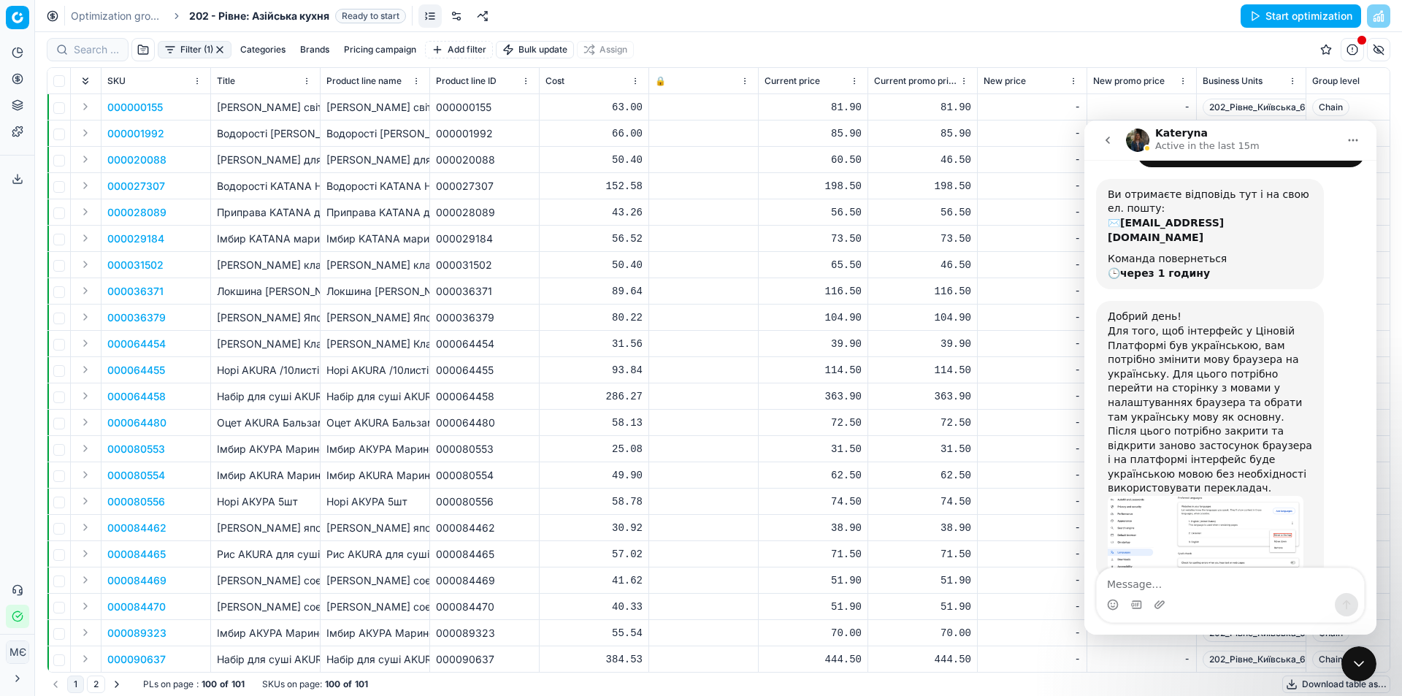
click at [17, 653] on html "Pricing platform Analytics Pricing Product portfolio Templates Export service 0…" at bounding box center [701, 348] width 1402 height 696
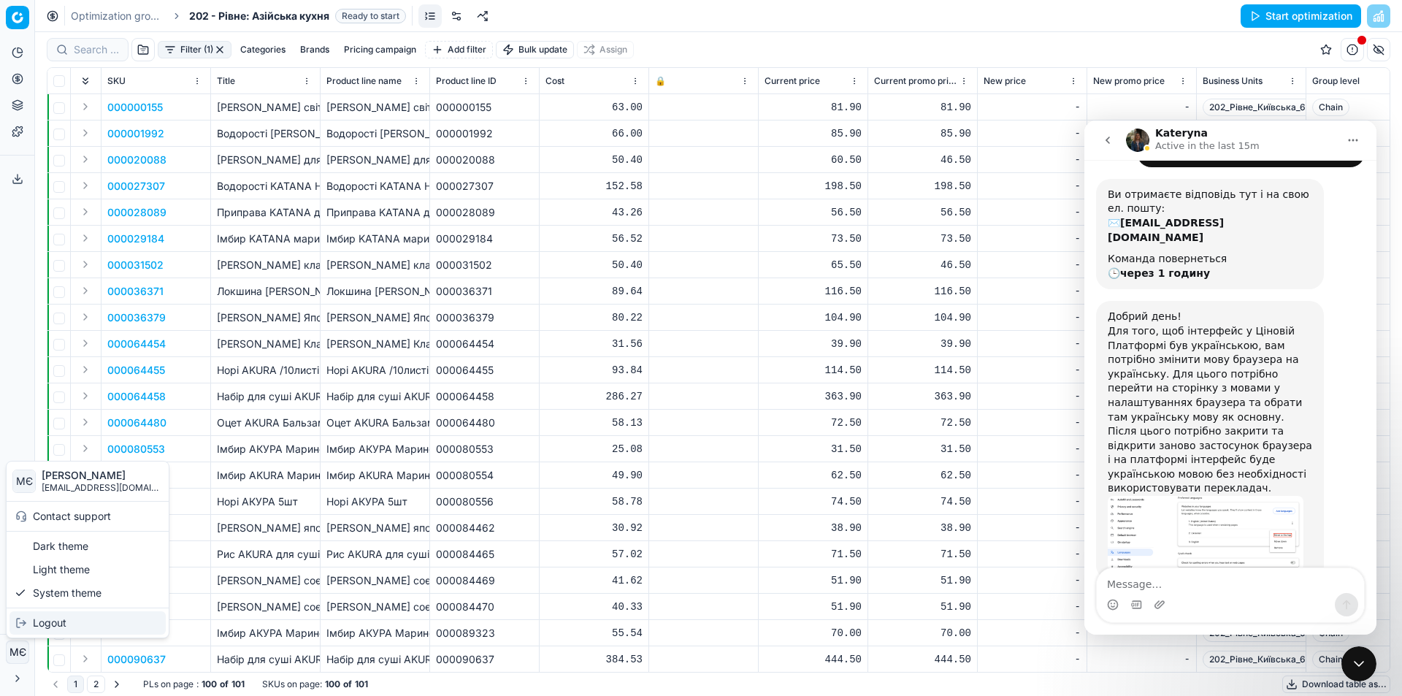
click at [39, 625] on div "Logout" at bounding box center [87, 622] width 156 height 23
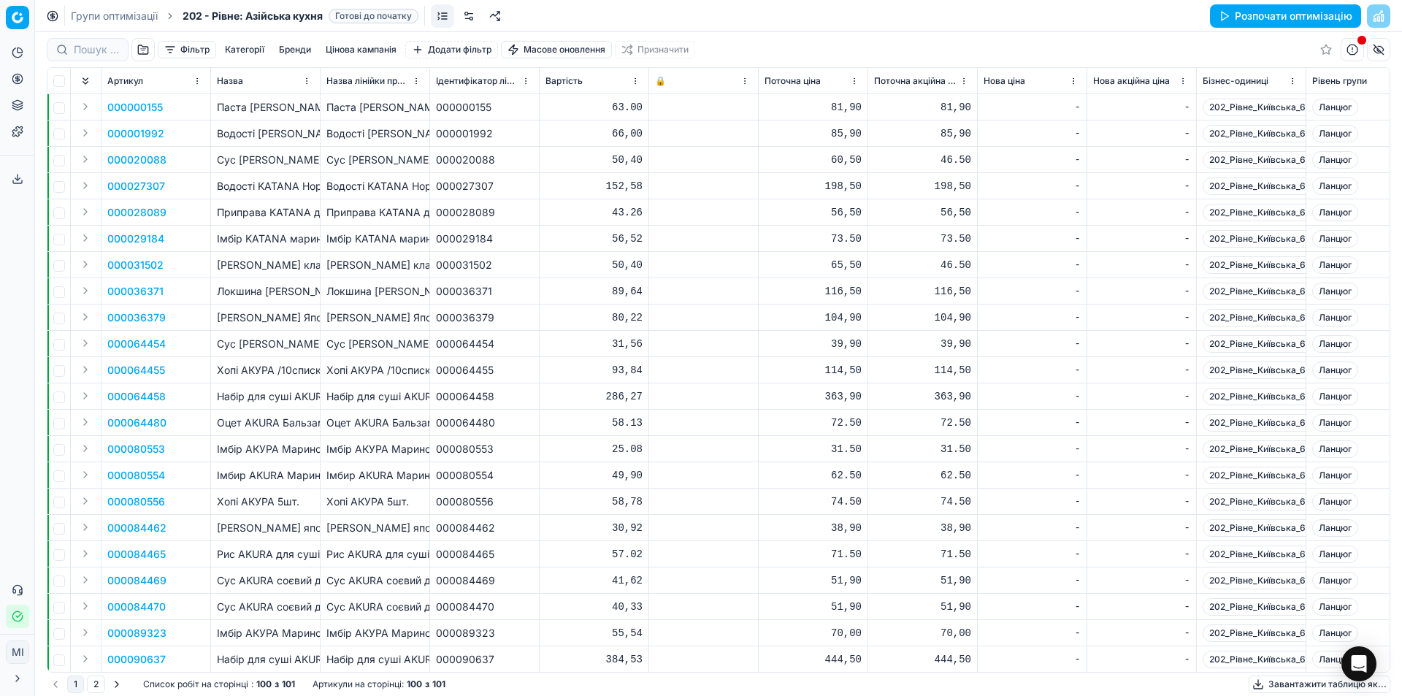
drag, startPoint x: 1101, startPoint y: 65, endPoint x: 800, endPoint y: 11, distance: 306.5
click at [800, 11] on div "Групи оптимізації 202 - Рівне: Азійська кухня Готові до початку Розпочати оптим…" at bounding box center [718, 16] width 1367 height 32
click at [1352, 48] on button "button" at bounding box center [1352, 49] width 23 height 23
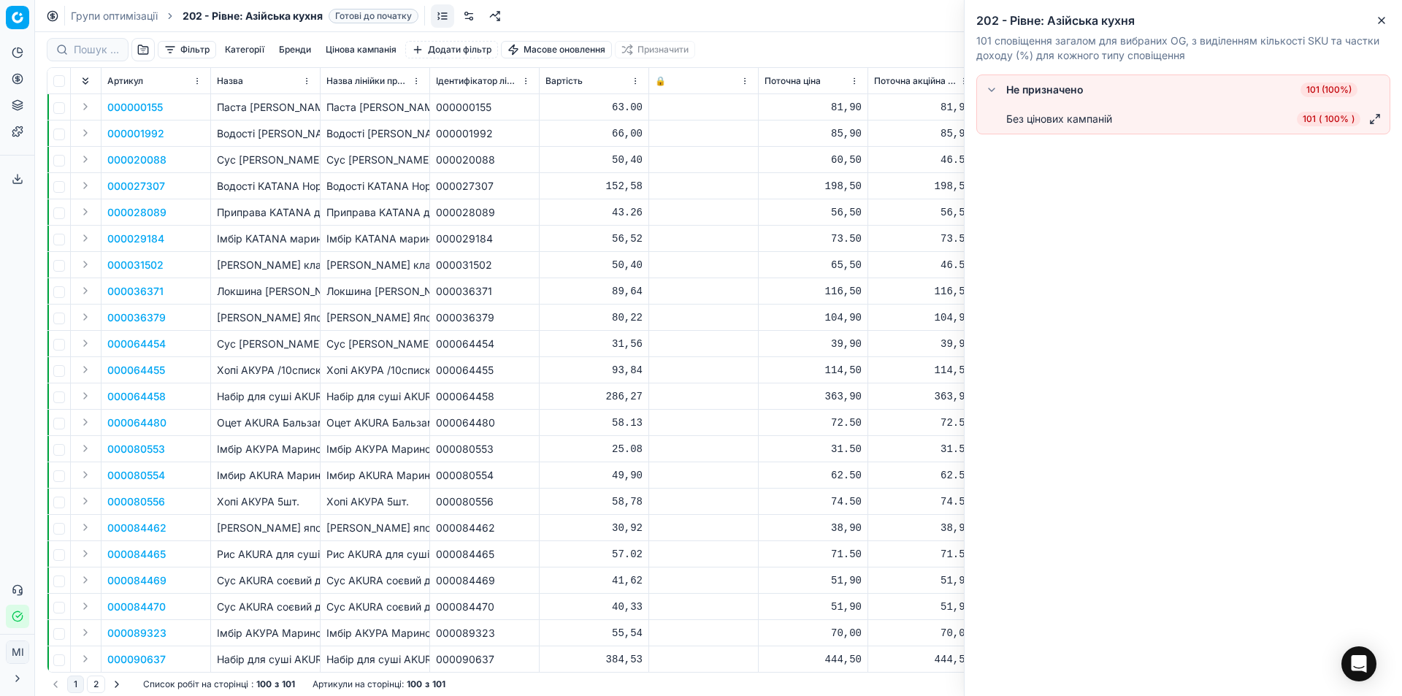
click at [799, 335] on td "39,90" at bounding box center [814, 344] width 110 height 26
click at [1379, 18] on icon "button" at bounding box center [1382, 21] width 6 height 6
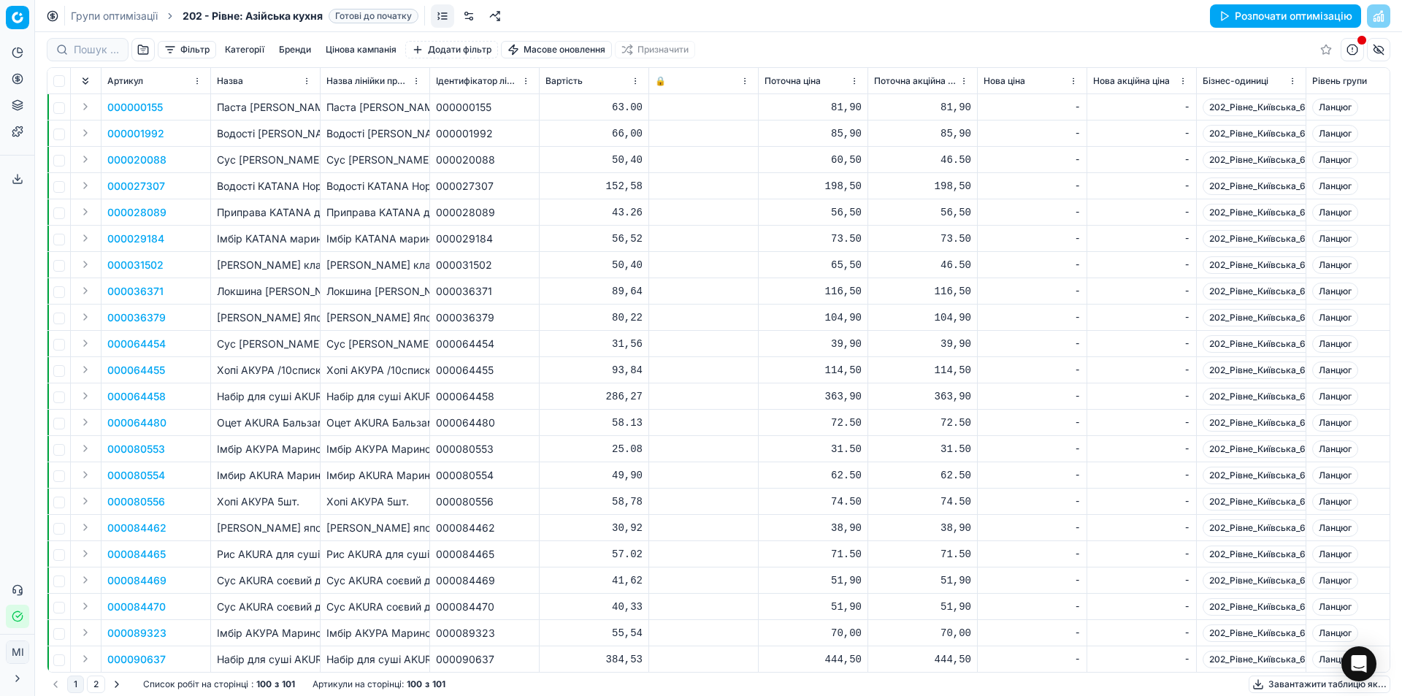
click at [188, 49] on font "Фільтр" at bounding box center [194, 49] width 29 height 11
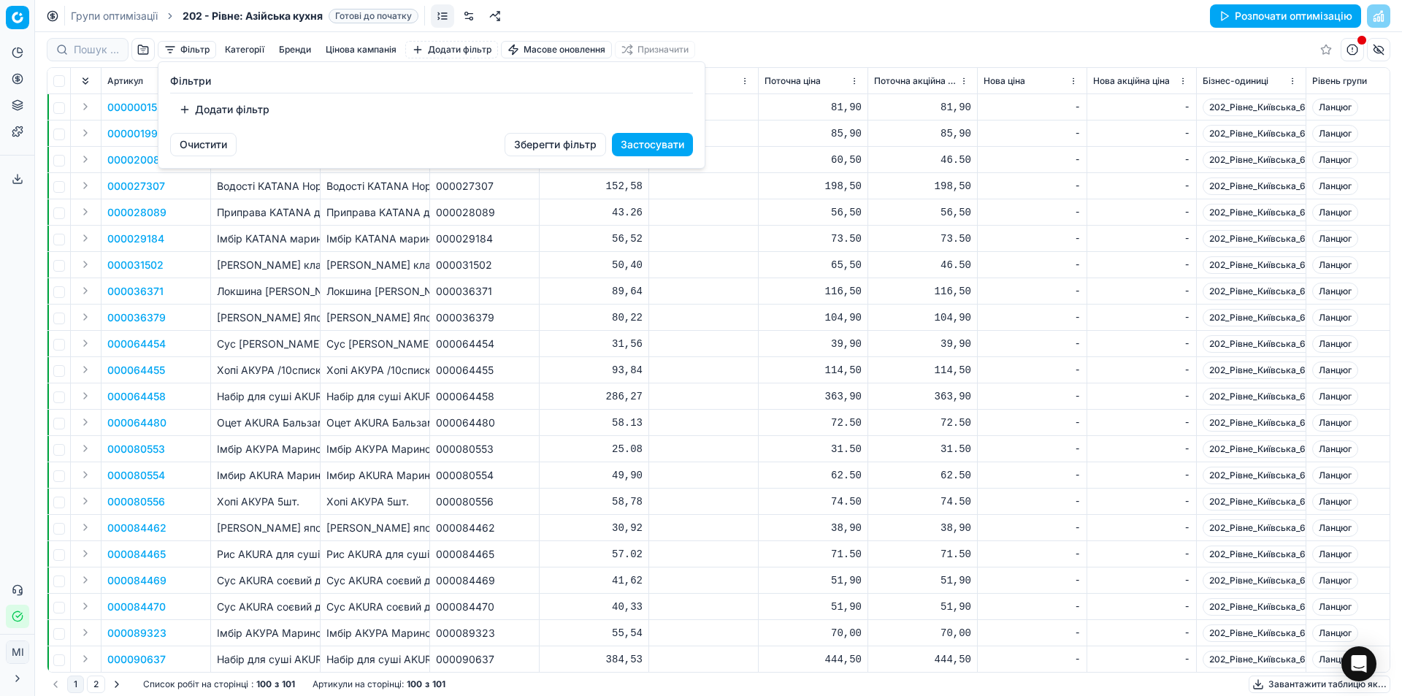
click at [182, 108] on button "Додати фільтр" at bounding box center [224, 109] width 108 height 23
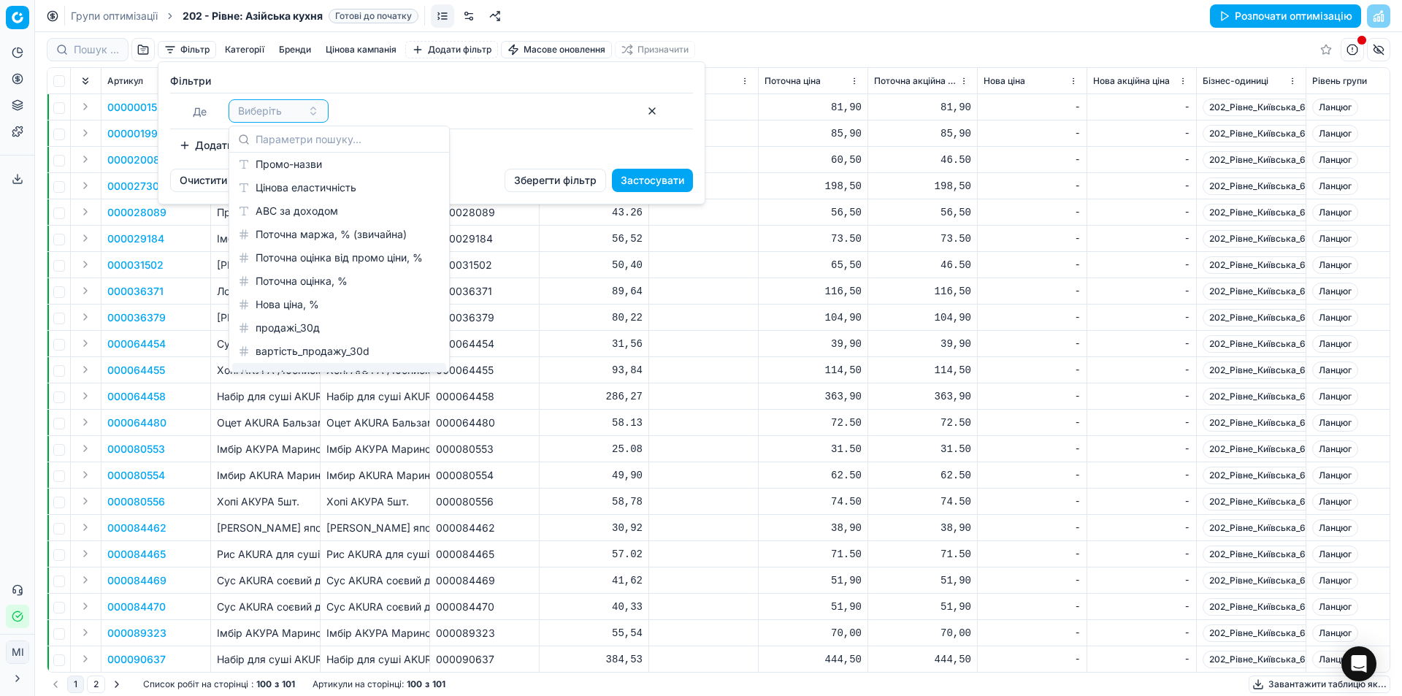
scroll to position [723, 0]
click at [325, 286] on font "Поточна оцінка, %" at bounding box center [302, 285] width 92 height 12
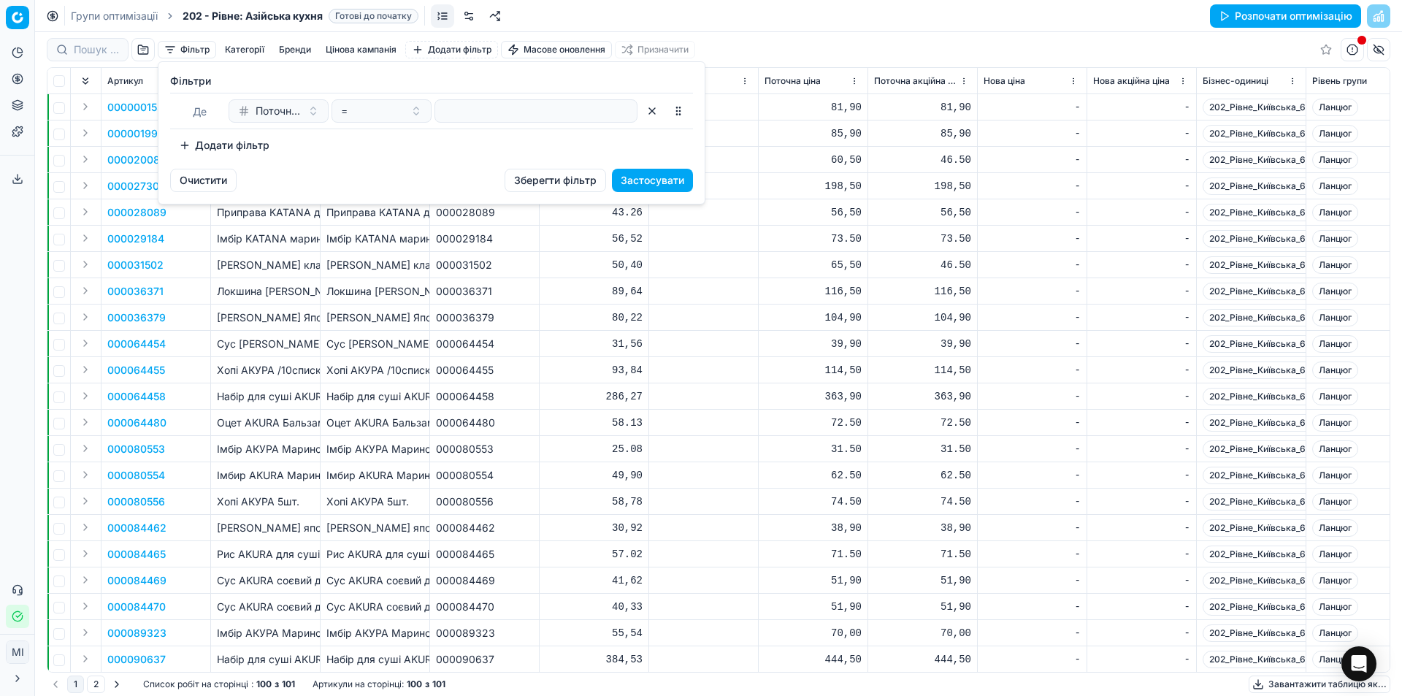
click at [636, 180] on font "Застосувати" at bounding box center [653, 180] width 64 height 12
click at [357, 109] on div "=" at bounding box center [373, 111] width 64 height 15
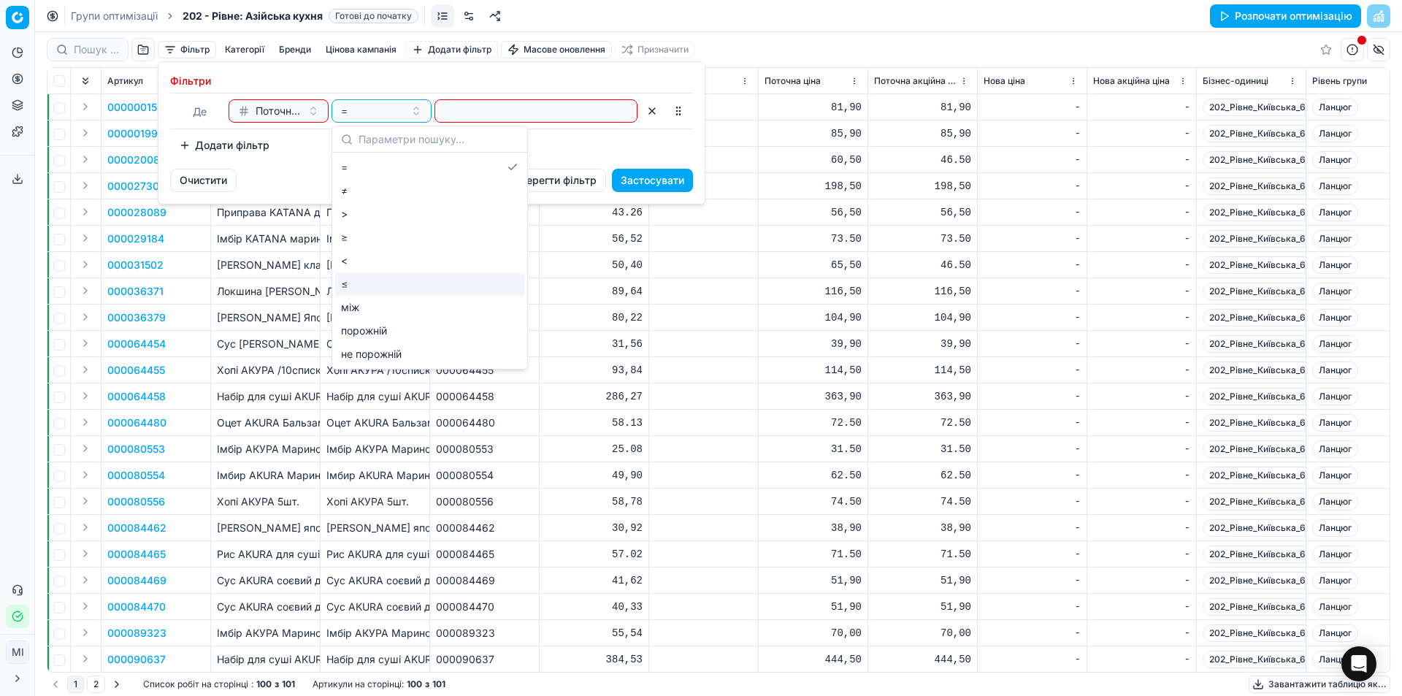
click at [348, 286] on div "≤" at bounding box center [429, 283] width 189 height 23
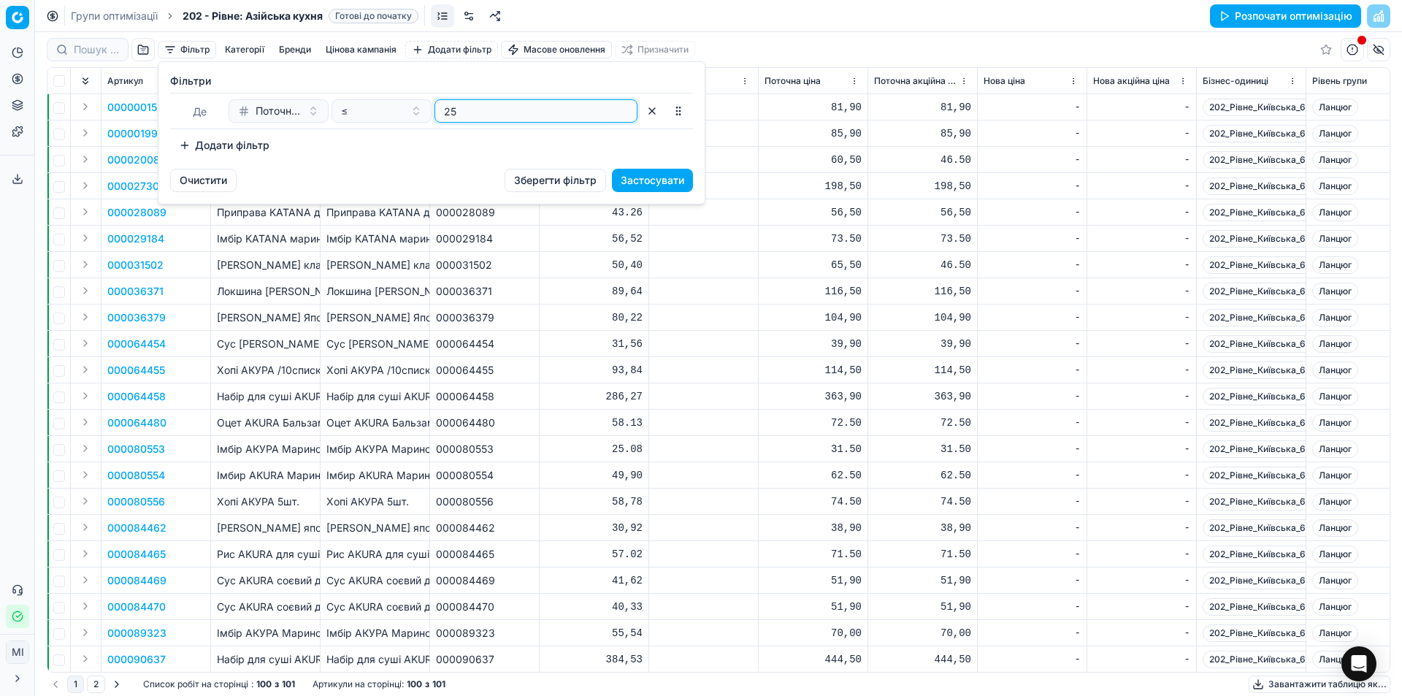
type input "25"
click at [632, 183] on font "Застосувати" at bounding box center [653, 180] width 64 height 12
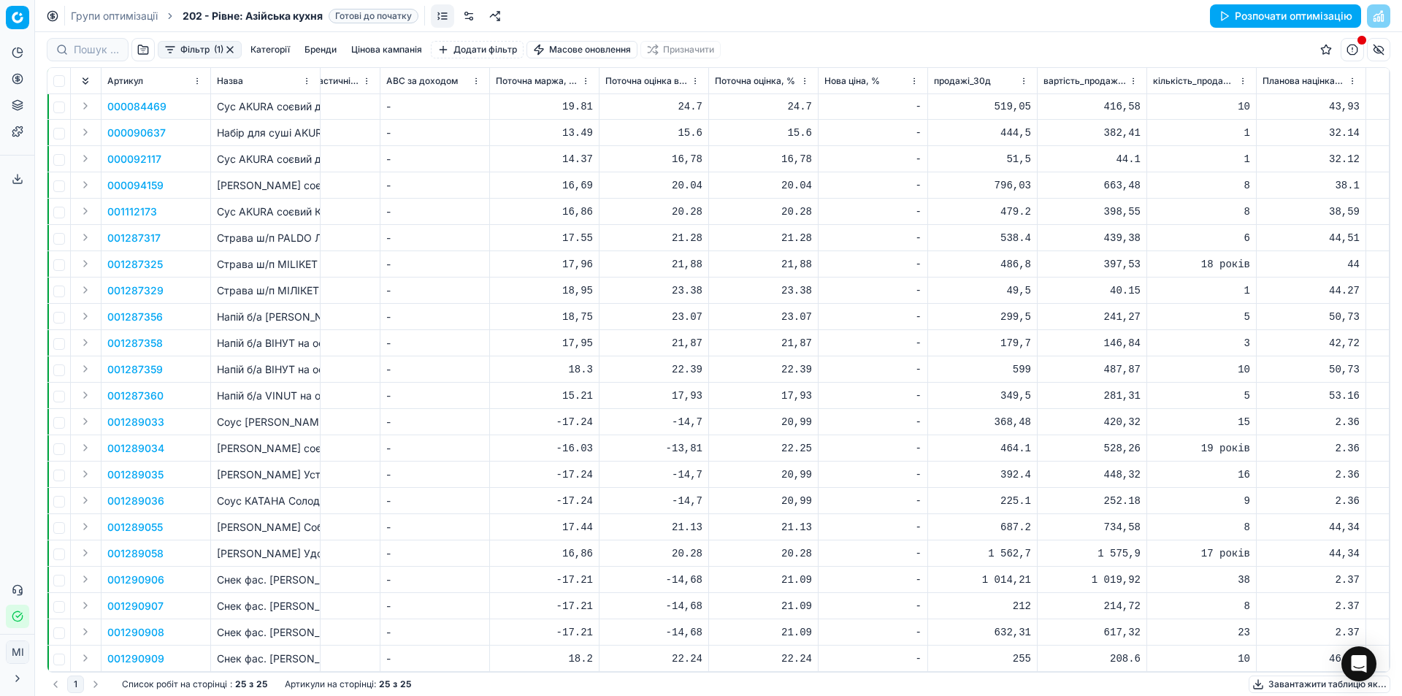
scroll to position [0, 3567]
click at [191, 48] on font "Фільтр" at bounding box center [194, 49] width 29 height 11
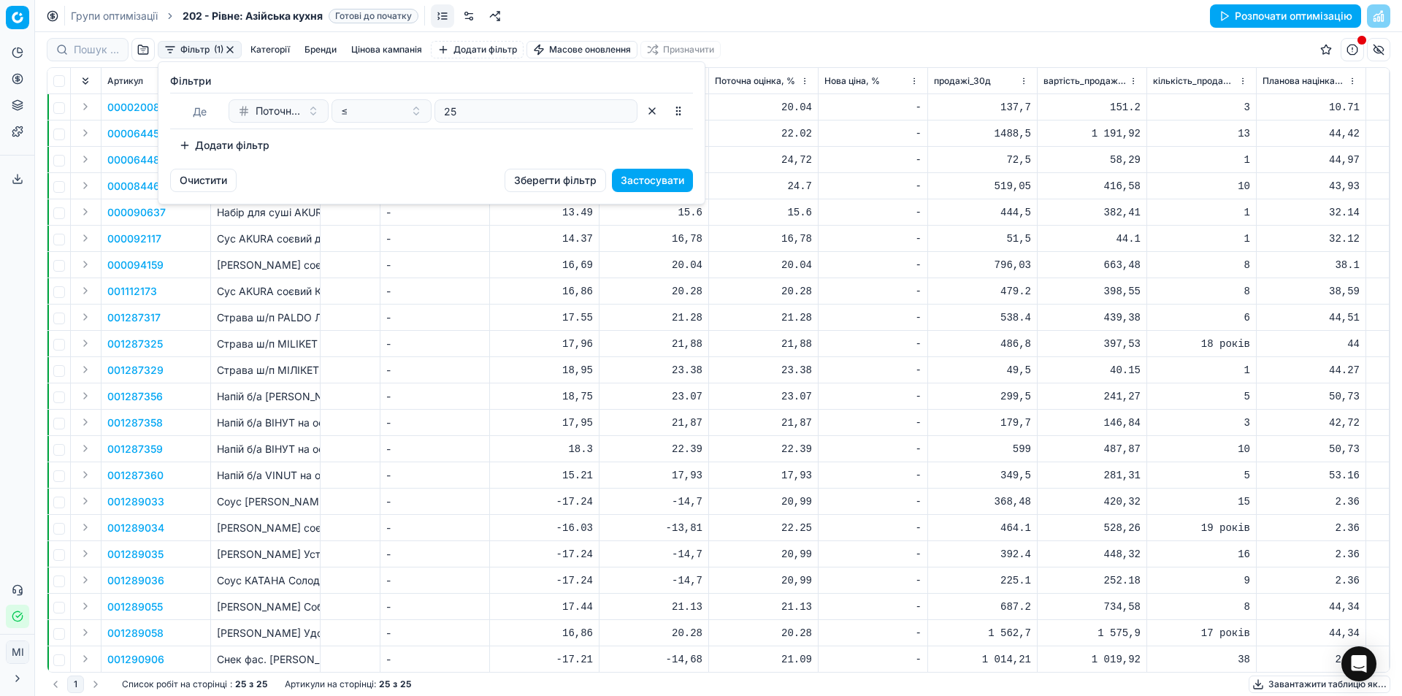
click at [310, 113] on button "Поточна оцінка, %" at bounding box center [279, 110] width 100 height 23
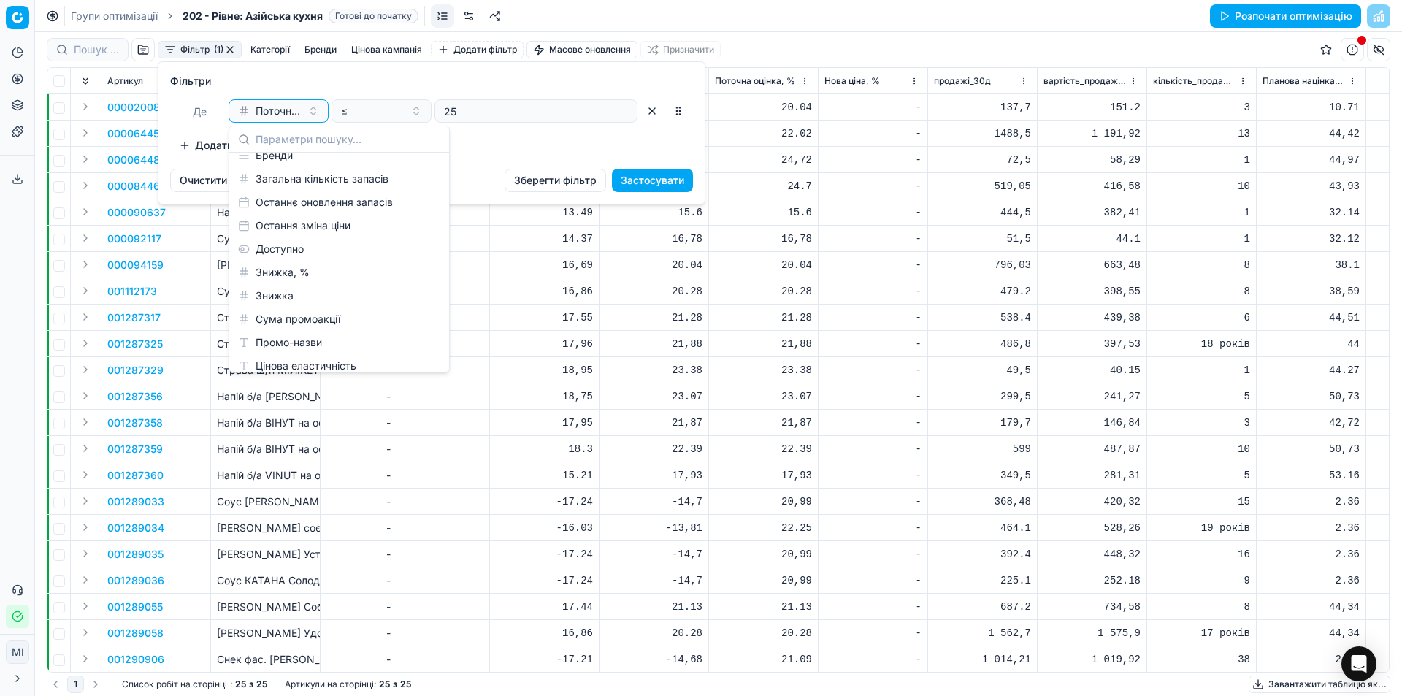
scroll to position [476, 0]
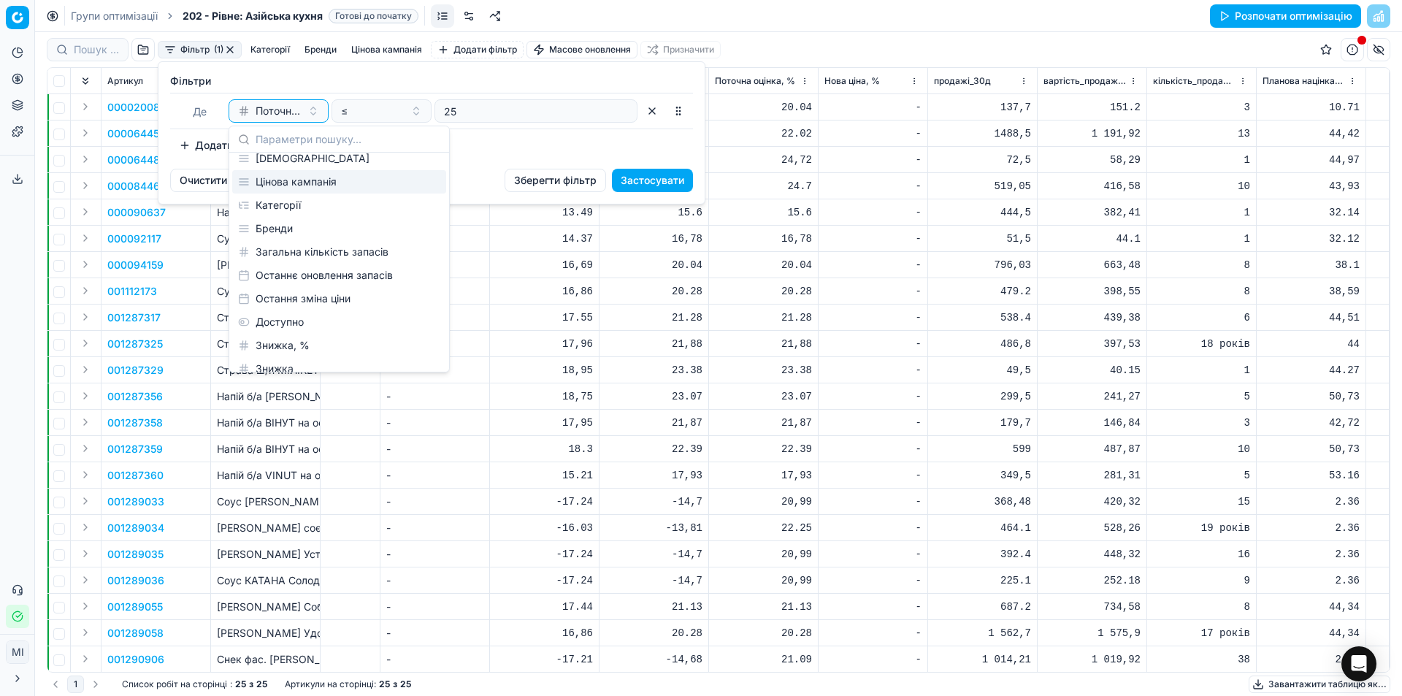
click at [283, 180] on font "Цінова кампанія" at bounding box center [296, 181] width 81 height 12
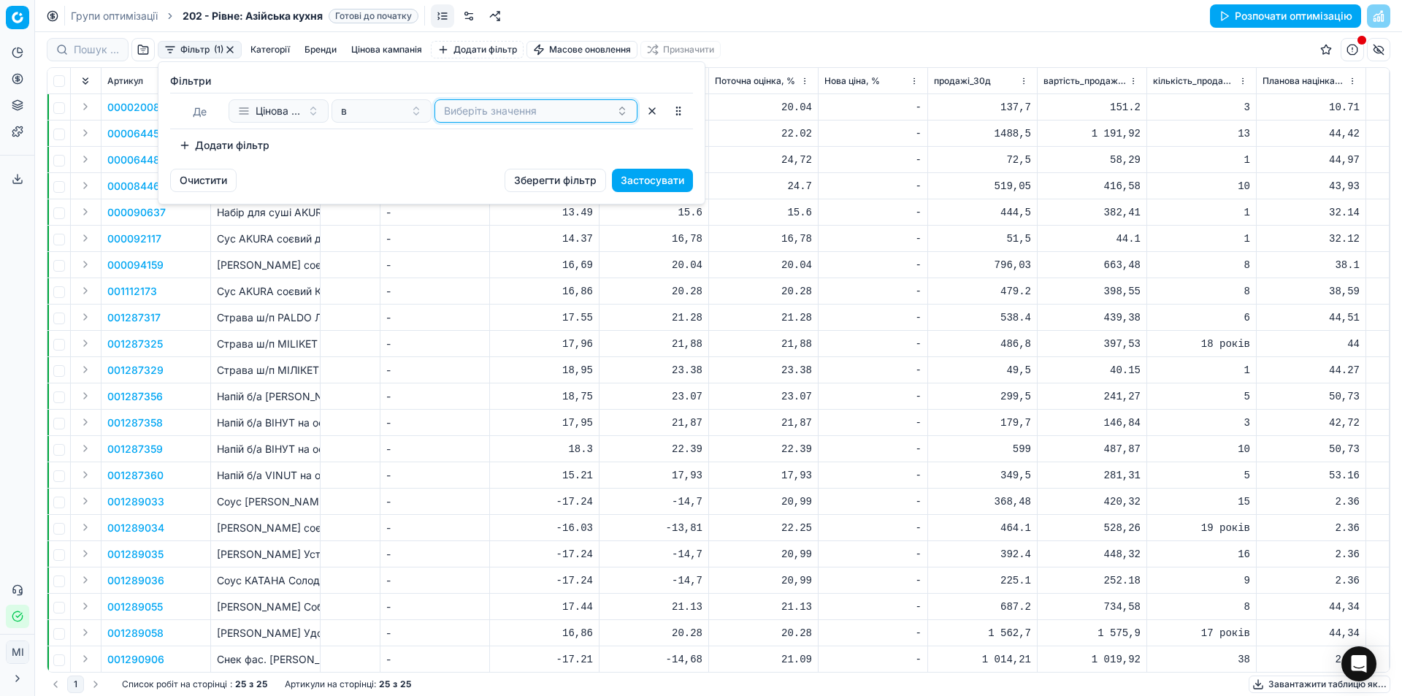
click at [605, 112] on button "Виберіть значення" at bounding box center [536, 110] width 203 height 23
click at [489, 361] on html "Цінова платформа Аналітика Ціноутворення Портфоліо продуктів Шаблони Експортний…" at bounding box center [701, 348] width 1402 height 696
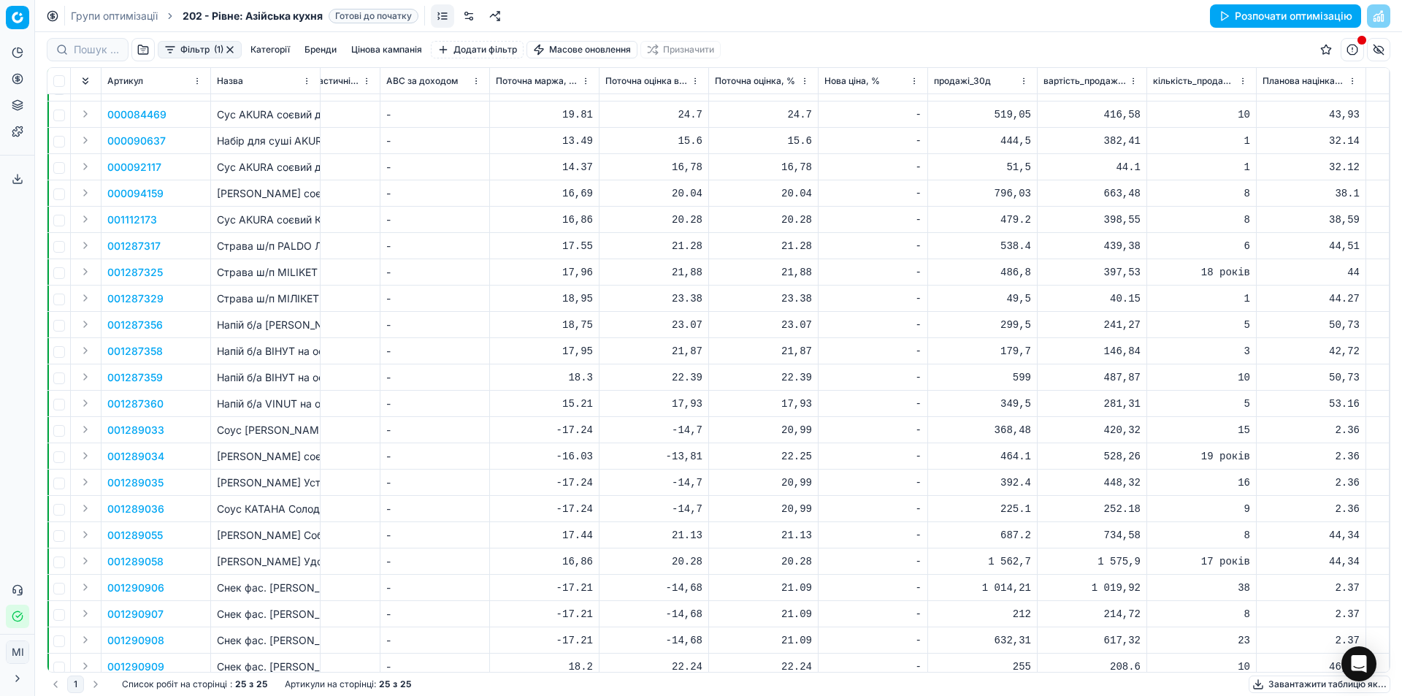
scroll to position [91, 3567]
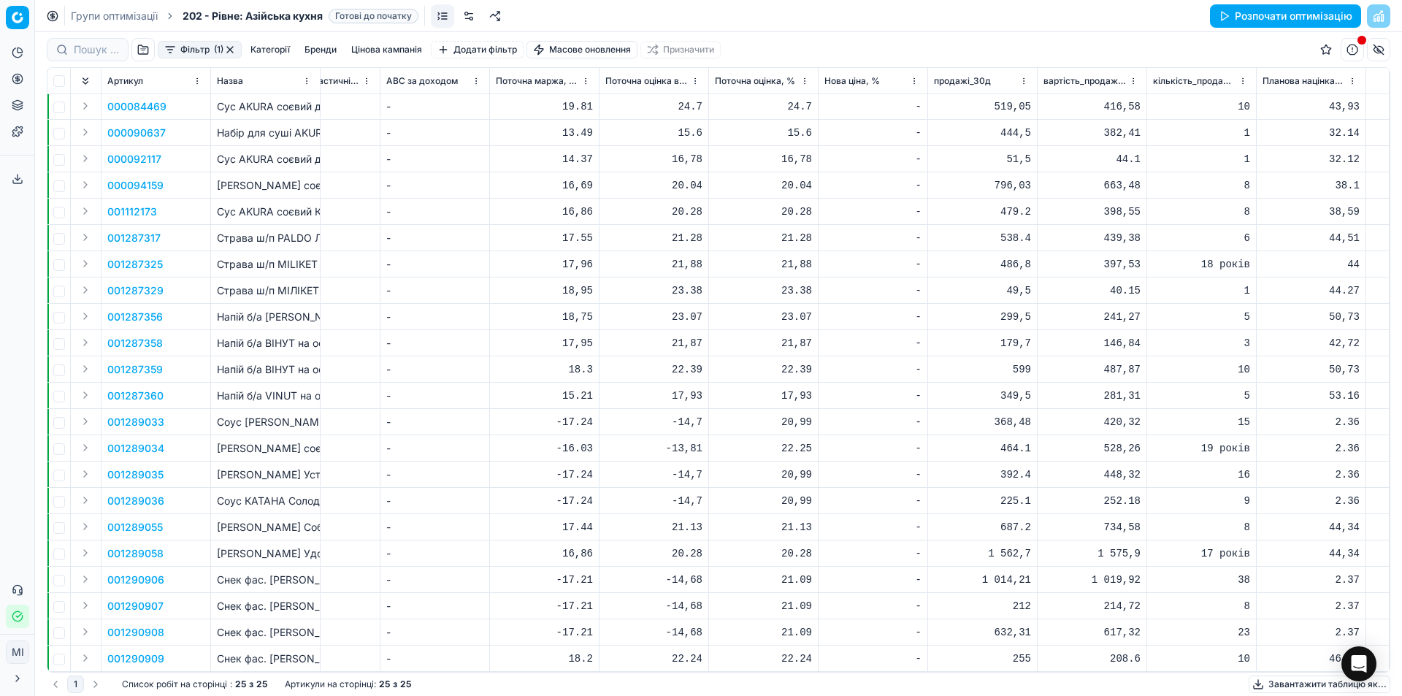
click at [275, 50] on font "Категорії" at bounding box center [270, 49] width 39 height 11
click at [324, 48] on font "Бренди" at bounding box center [321, 49] width 32 height 11
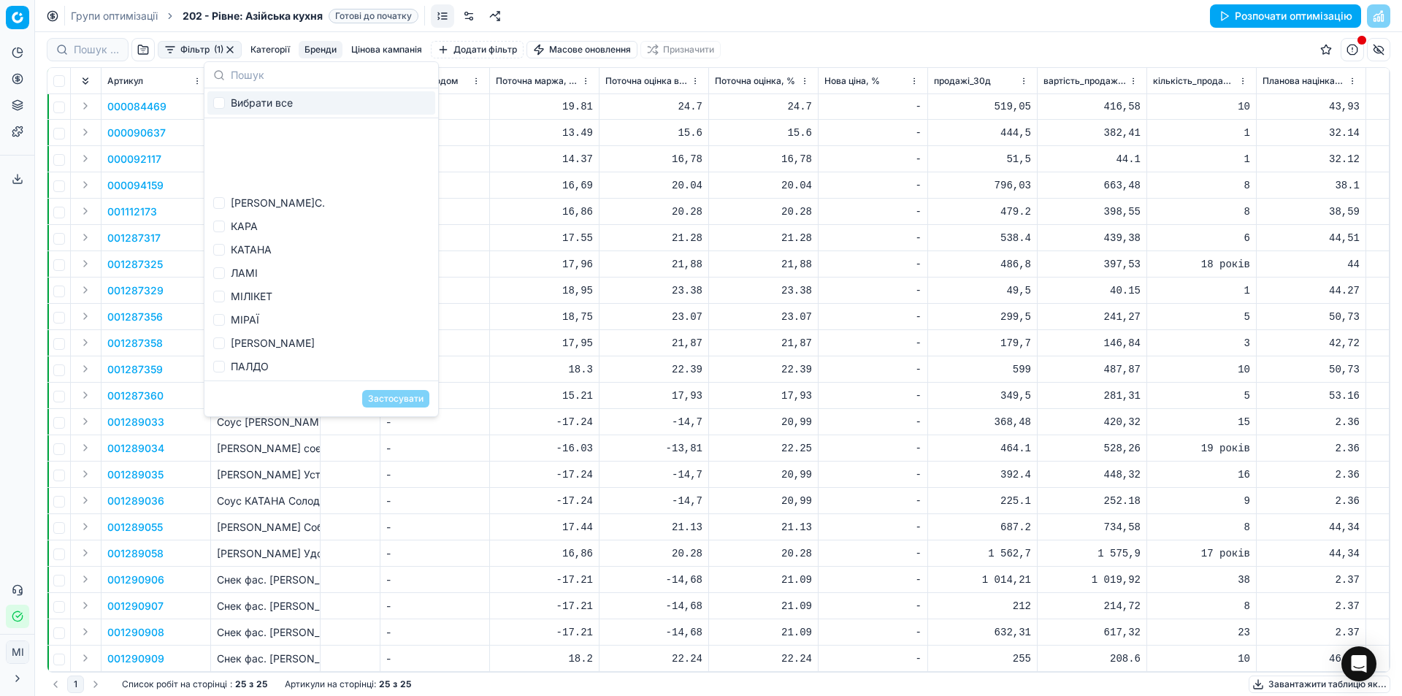
scroll to position [188, 0]
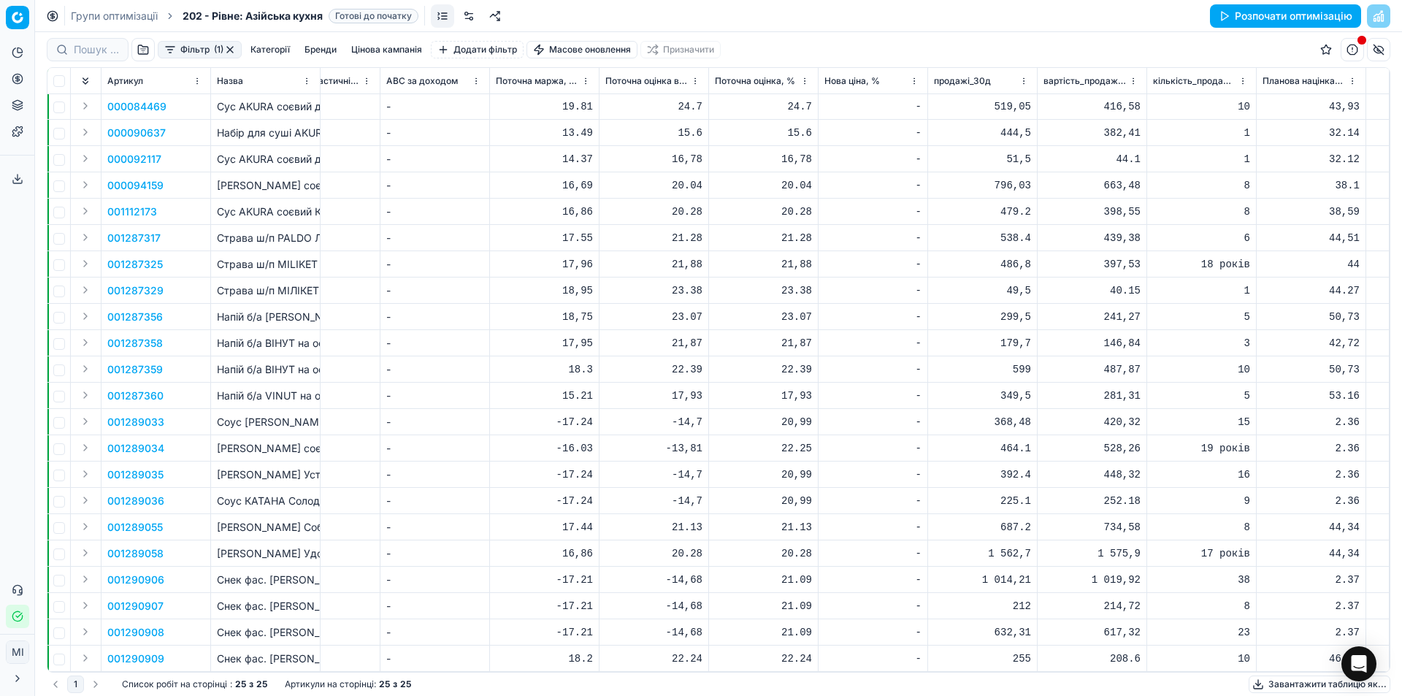
click at [373, 47] on font "Цінова кампанія" at bounding box center [386, 49] width 71 height 11
click at [296, 356] on td "Напій б/а ВІНУТ на основі соку мангостину 35% / 330мл" at bounding box center [266, 369] width 110 height 26
click at [145, 47] on button "button" at bounding box center [142, 49] width 23 height 23
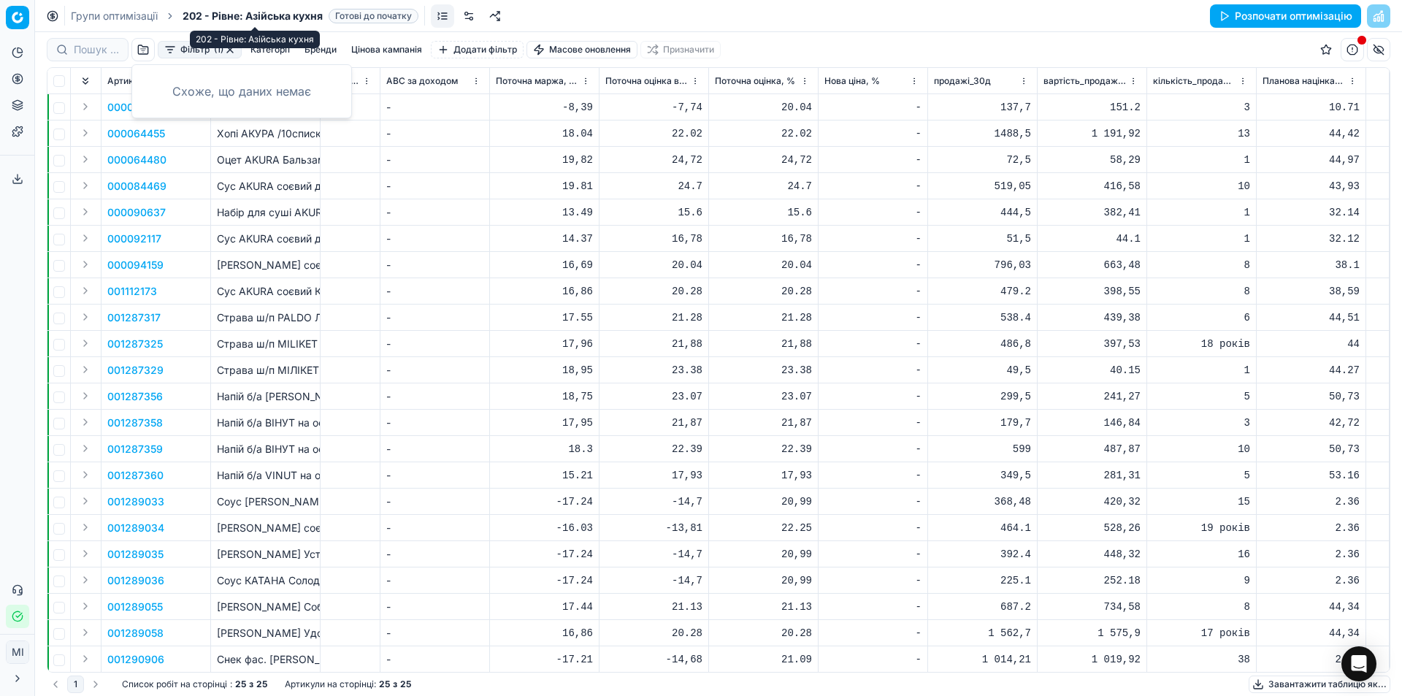
click at [269, 13] on font "202 - Рівне: Азійська кухня" at bounding box center [253, 15] width 140 height 12
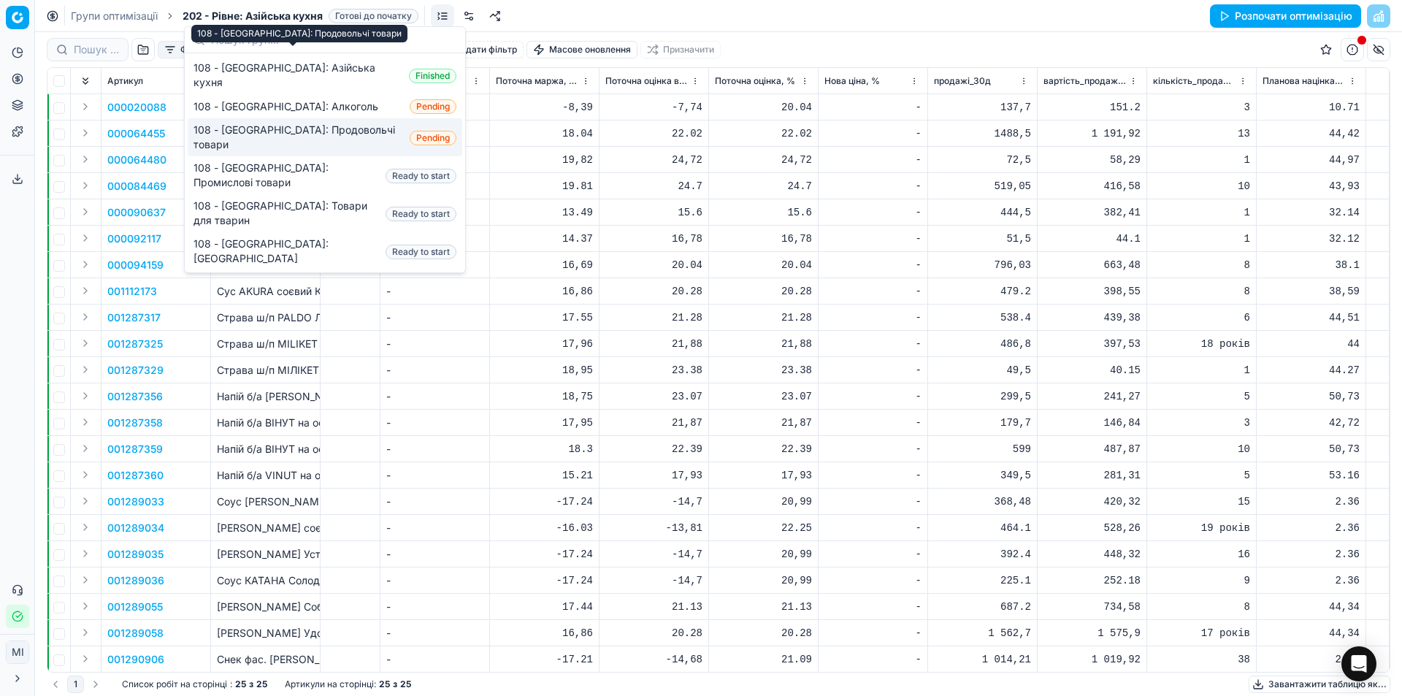
scroll to position [73, 0]
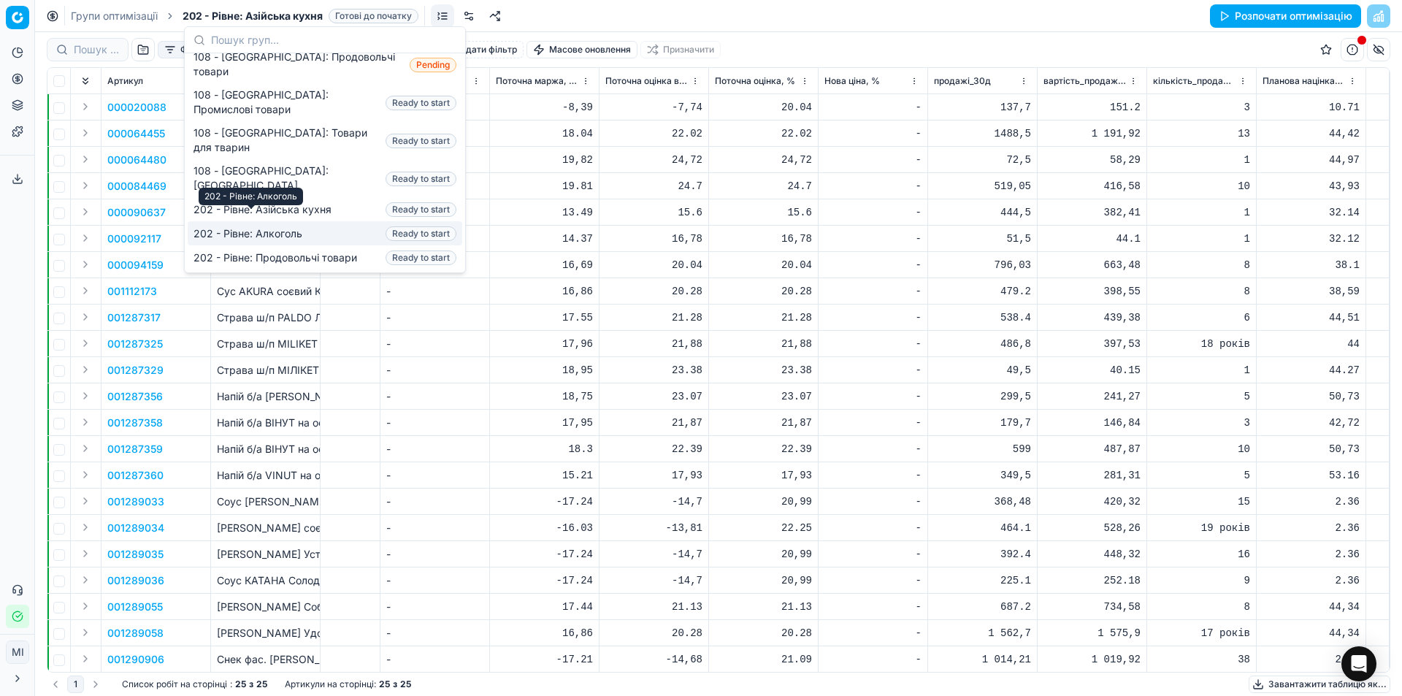
click at [241, 227] on font "202 - Рівне: Алкоголь" at bounding box center [248, 233] width 109 height 12
